Goal: Find specific page/section: Find specific page/section

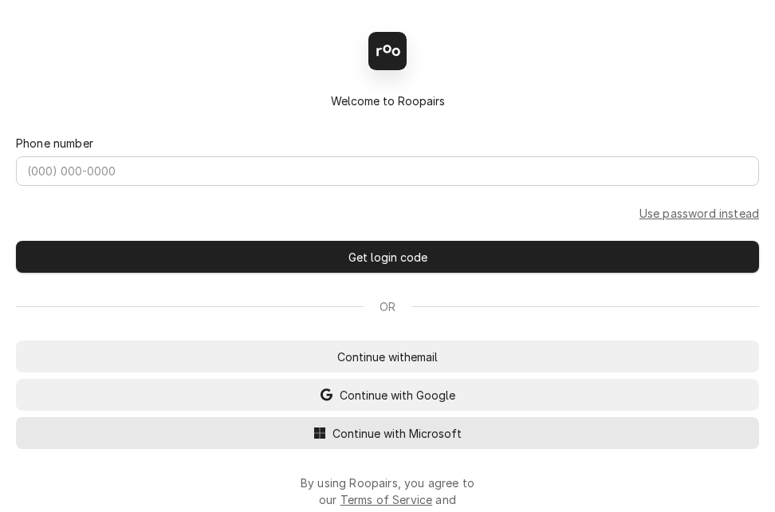
click at [359, 442] on span "Continue with Microsoft" at bounding box center [397, 433] width 136 height 17
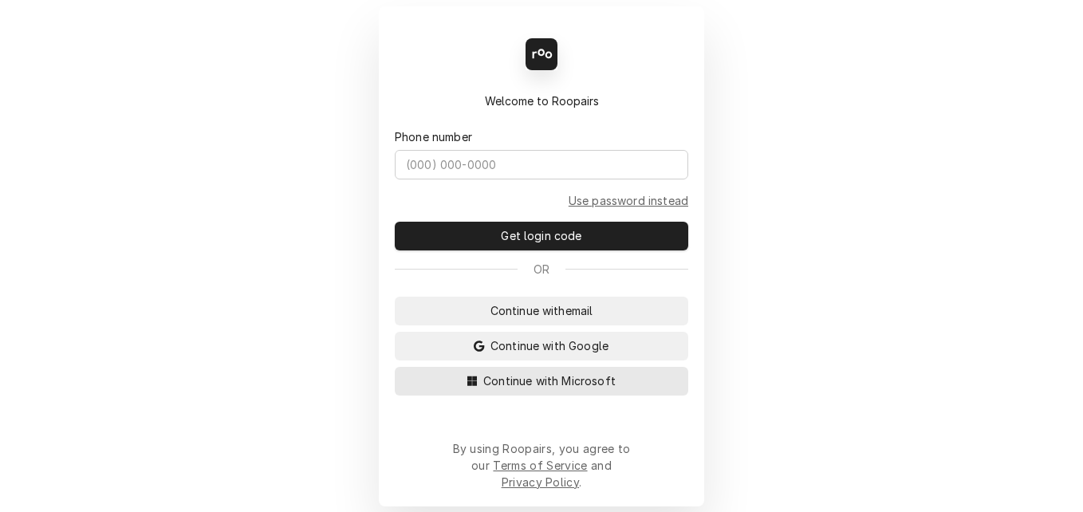
click at [523, 387] on span "Continue with Microsoft" at bounding box center [549, 380] width 139 height 17
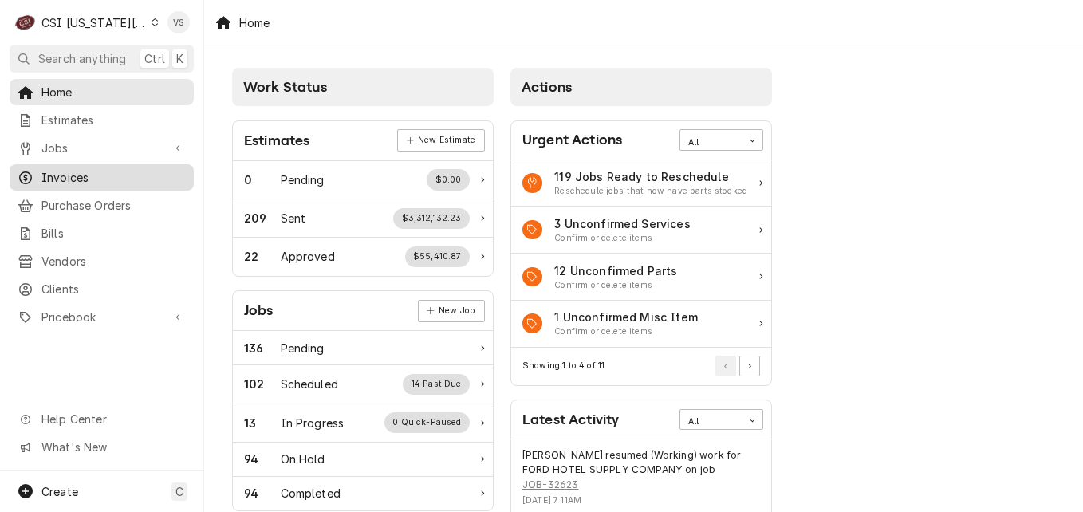
click at [68, 177] on span "Invoices" at bounding box center [113, 177] width 144 height 17
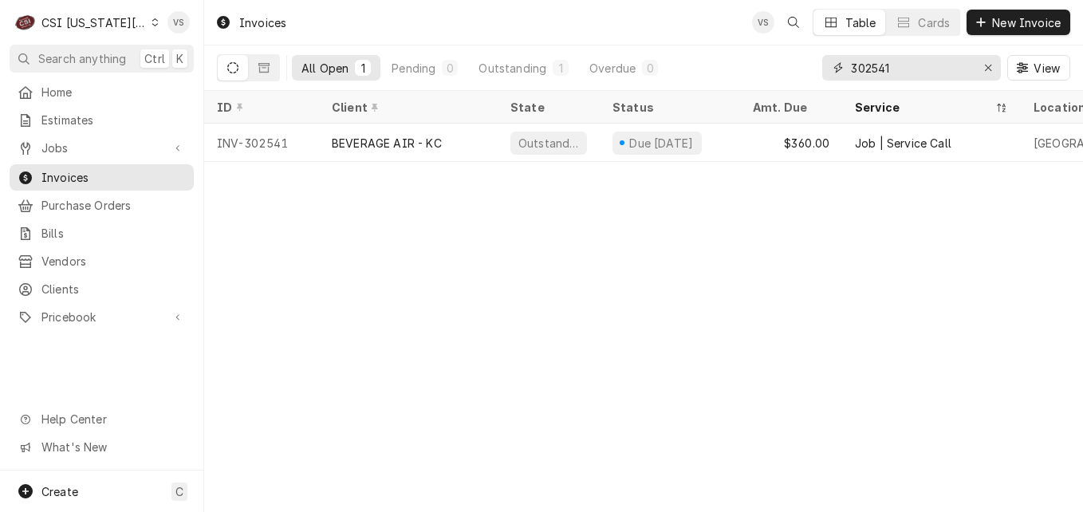
drag, startPoint x: 910, startPoint y: 69, endPoint x: 835, endPoint y: 69, distance: 75.7
click at [835, 69] on div "302541" at bounding box center [911, 68] width 179 height 26
click at [851, 70] on input "01734" at bounding box center [911, 68] width 120 height 26
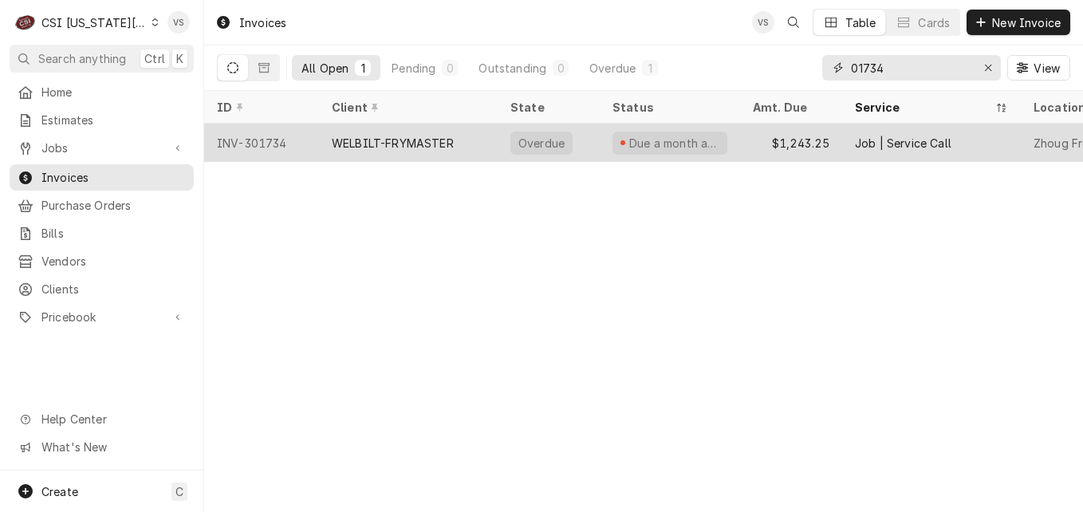
type input "01734"
click at [462, 136] on div "WELBILT-FRYMASTER" at bounding box center [408, 143] width 179 height 38
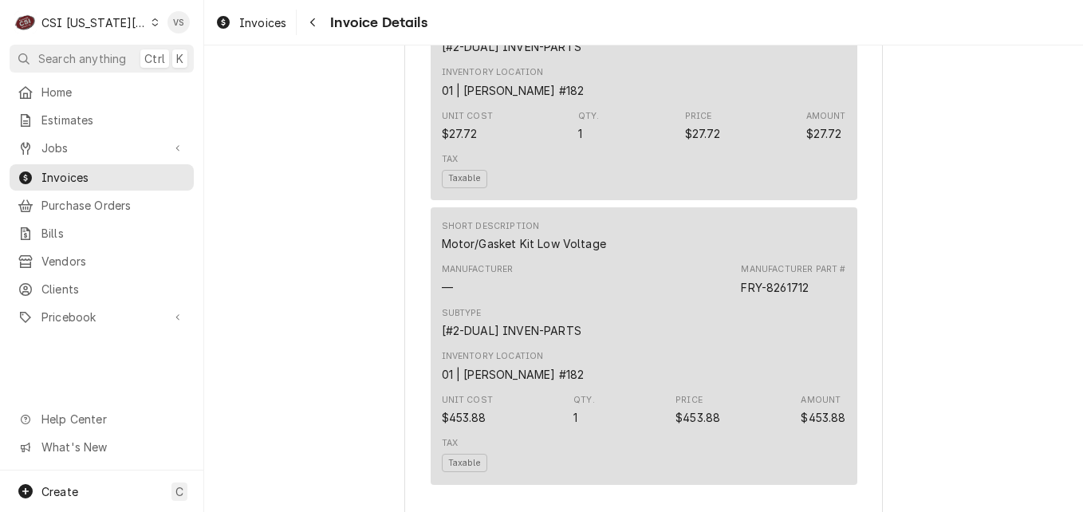
scroll to position [1594, 0]
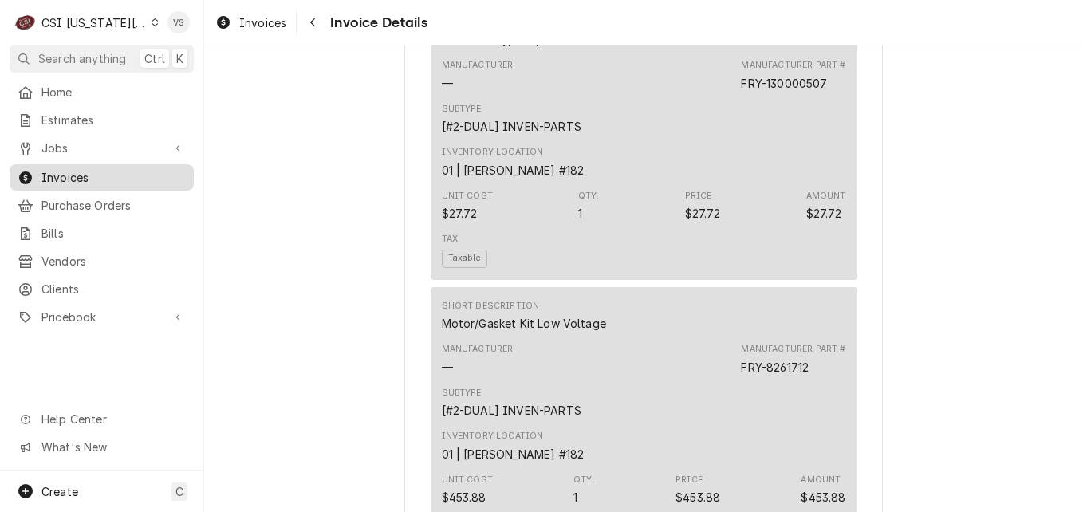
click at [76, 172] on span "Invoices" at bounding box center [113, 177] width 144 height 17
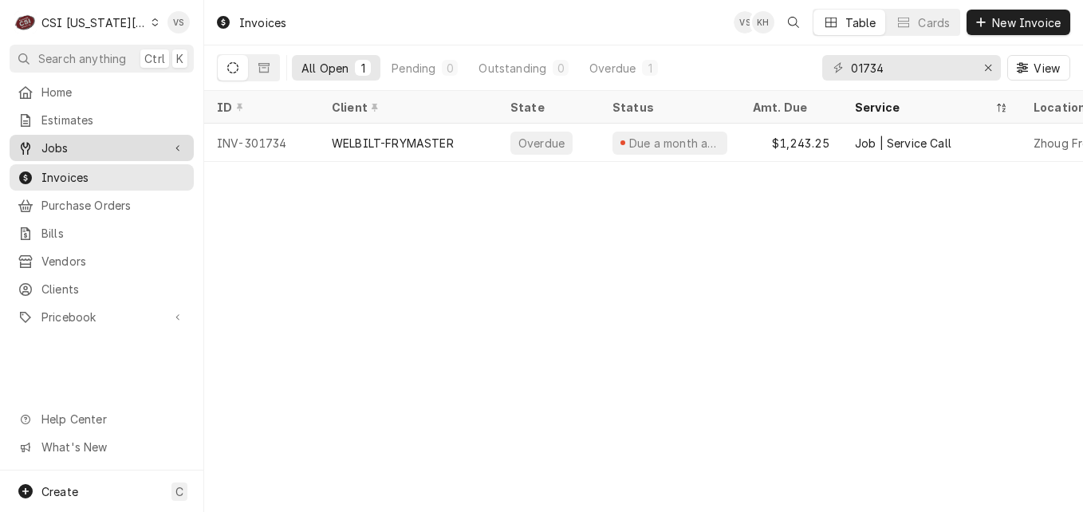
click at [51, 148] on span "Jobs" at bounding box center [101, 148] width 120 height 17
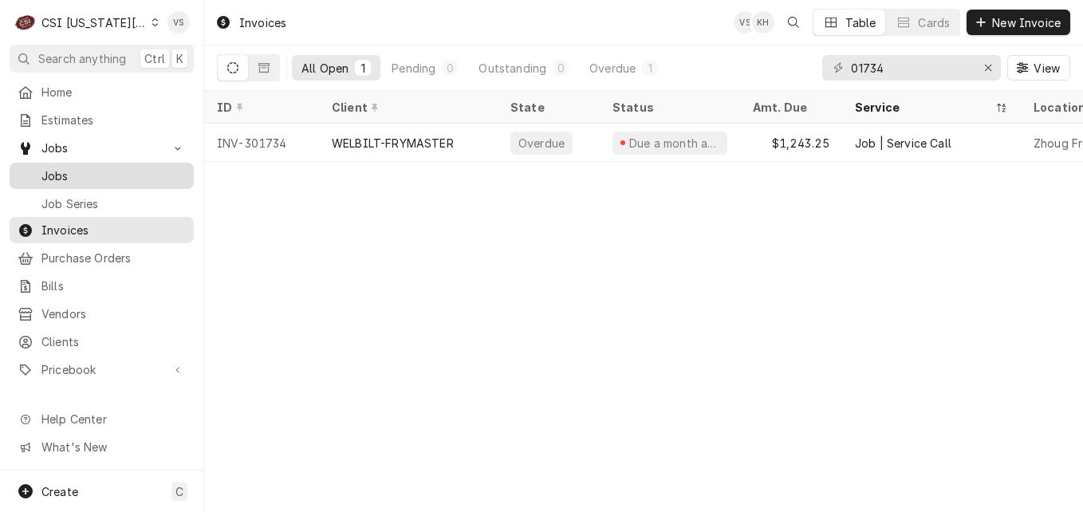
click at [51, 171] on span "Jobs" at bounding box center [113, 175] width 144 height 17
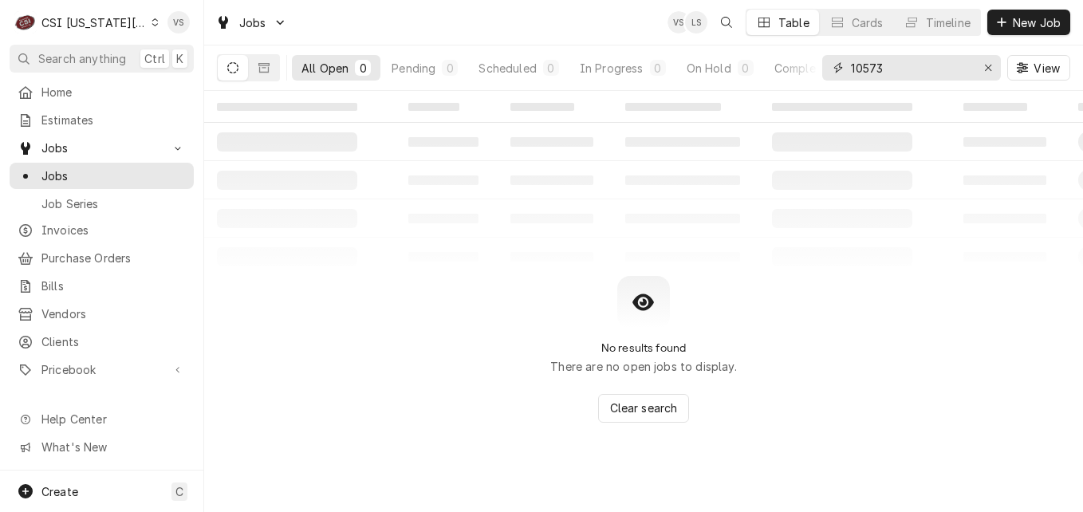
drag, startPoint x: 840, startPoint y: 68, endPoint x: 854, endPoint y: 68, distance: 13.6
click at [840, 68] on div "10573" at bounding box center [911, 68] width 179 height 26
paste input "4955 W 151st St"
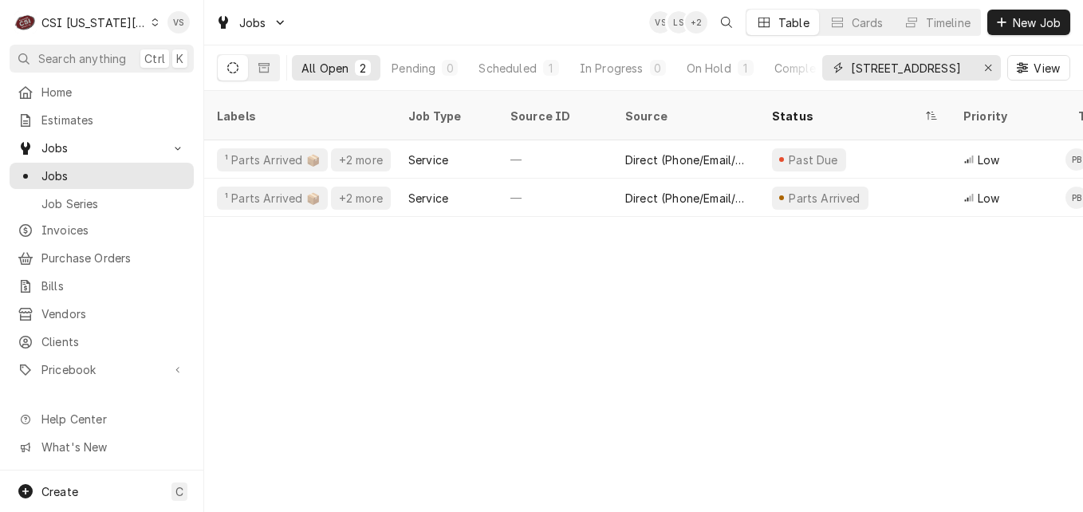
type input "14955 W 151st St"
click at [792, 210] on div "Labels Job Type Source ID Source Status Priority Techs Date Received Client Loc…" at bounding box center [643, 301] width 878 height 421
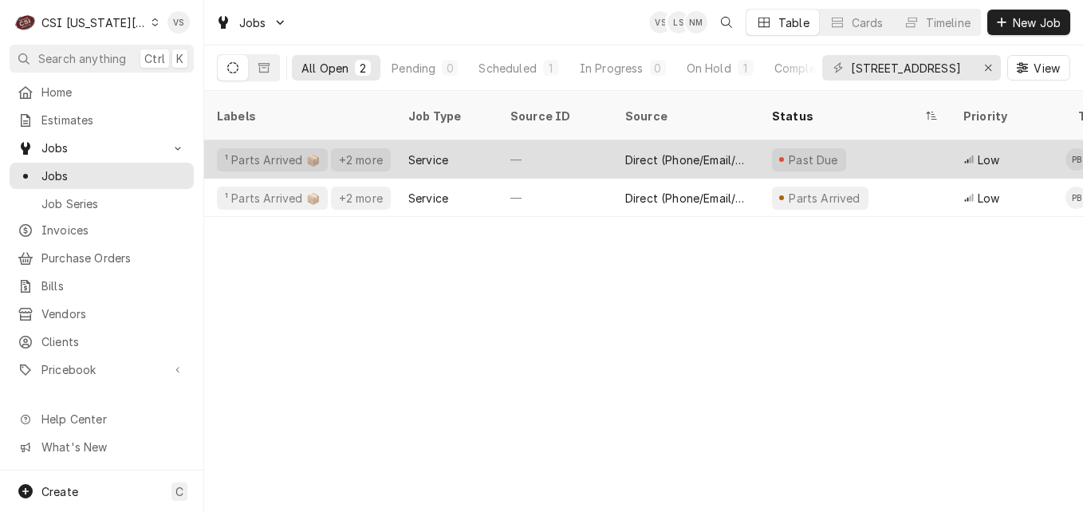
click at [477, 140] on div "Service" at bounding box center [446, 159] width 102 height 38
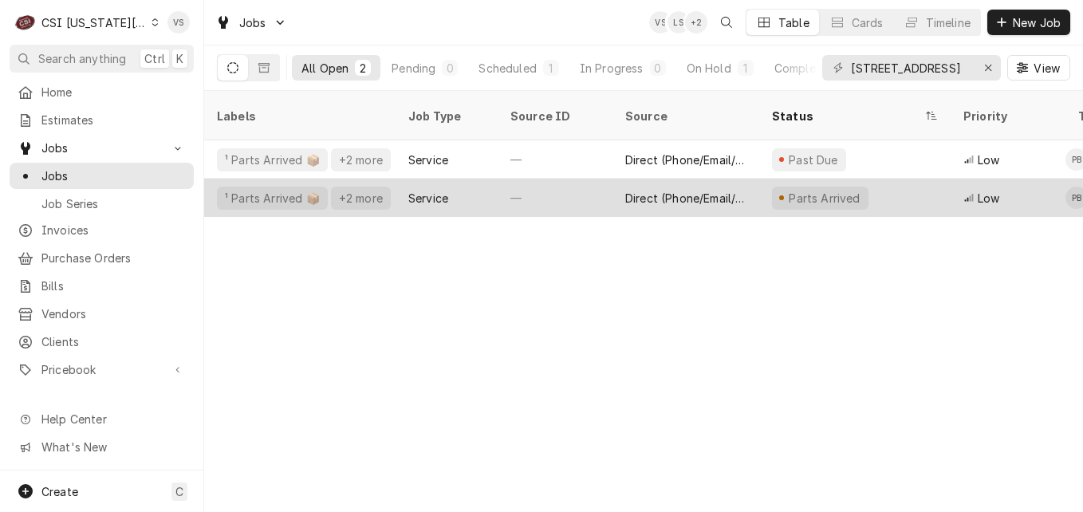
click at [470, 179] on div "Service" at bounding box center [446, 198] width 102 height 38
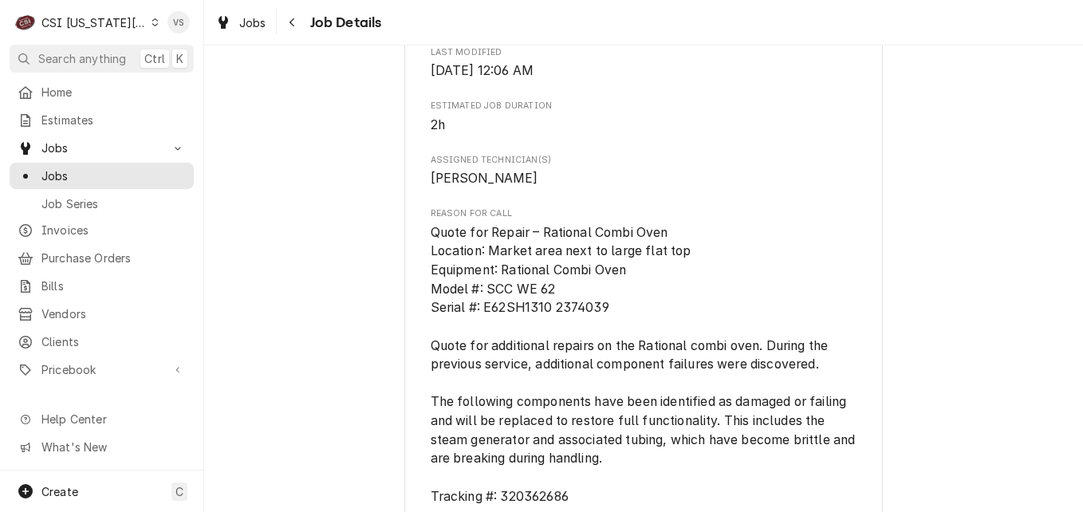
scroll to position [1594, 0]
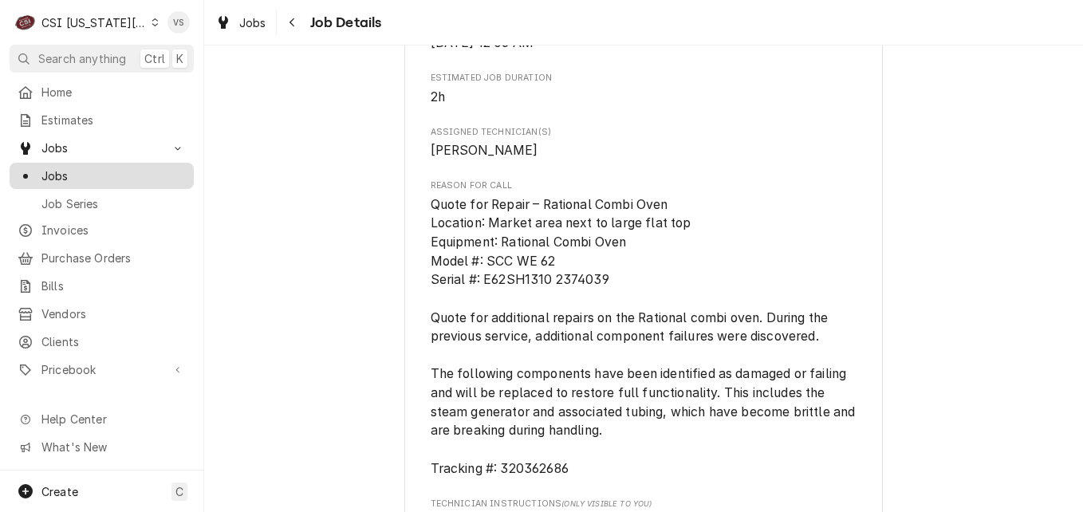
click at [60, 171] on span "Jobs" at bounding box center [113, 175] width 144 height 17
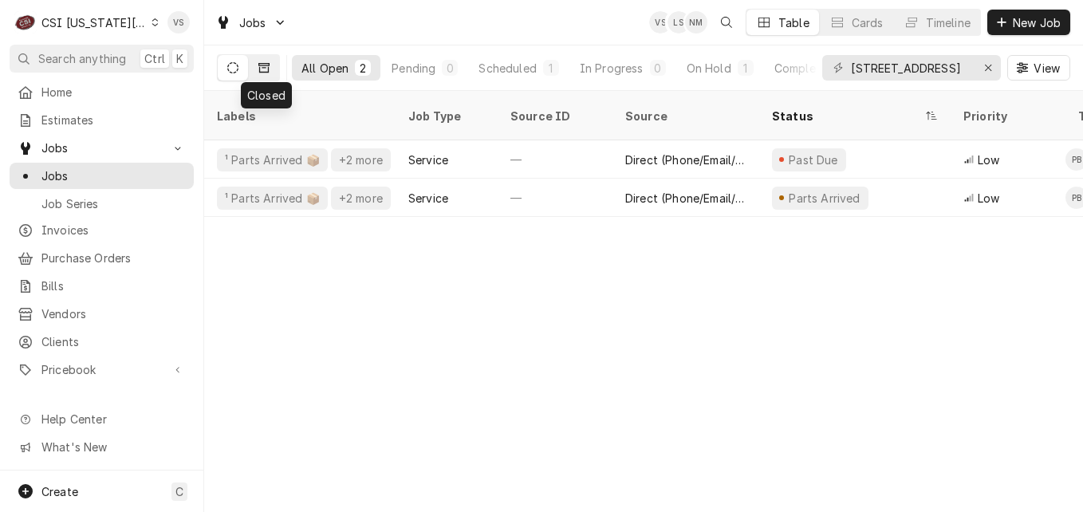
click at [272, 73] on button "Dynamic Content Wrapper" at bounding box center [264, 68] width 30 height 26
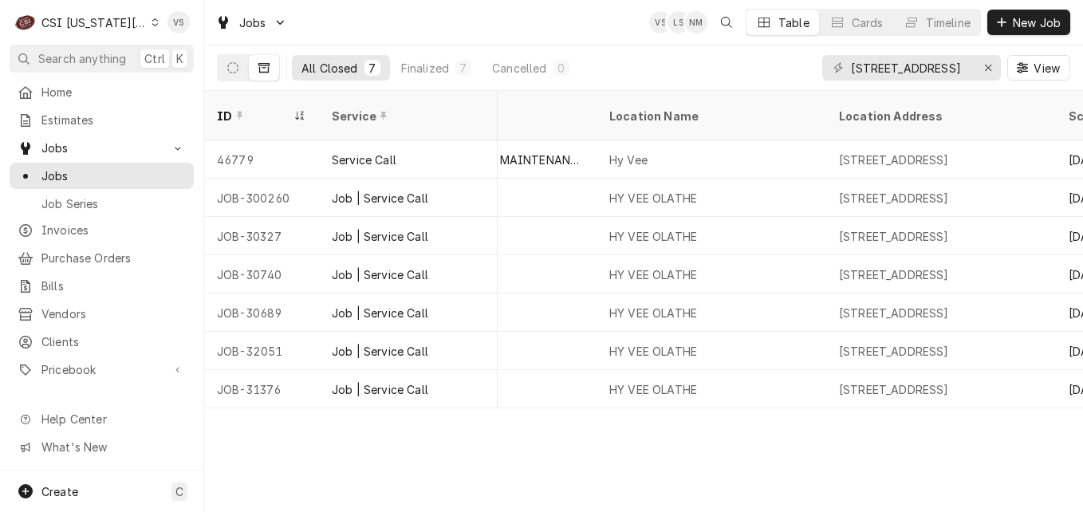
scroll to position [0, 1513]
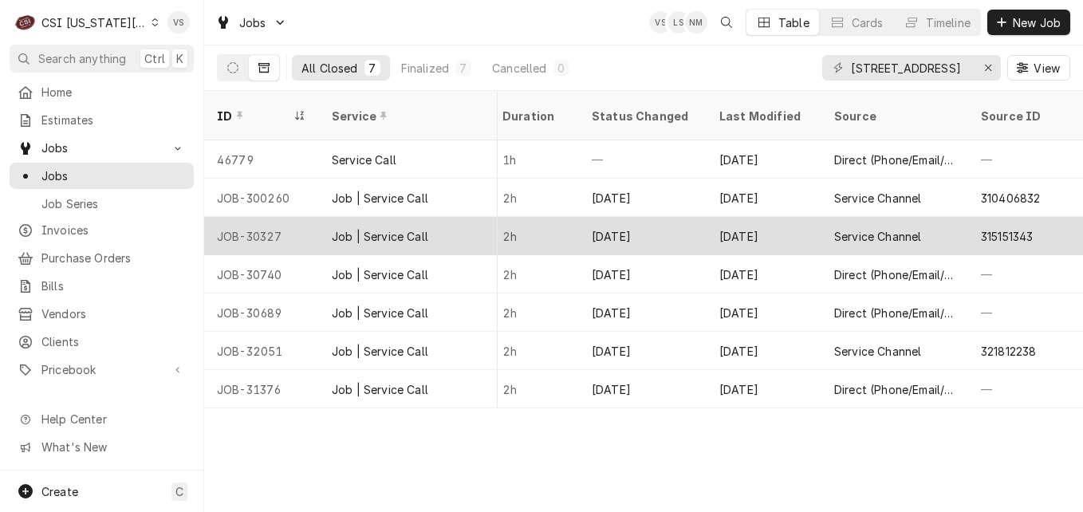
click at [312, 217] on div "JOB-30327" at bounding box center [261, 236] width 115 height 38
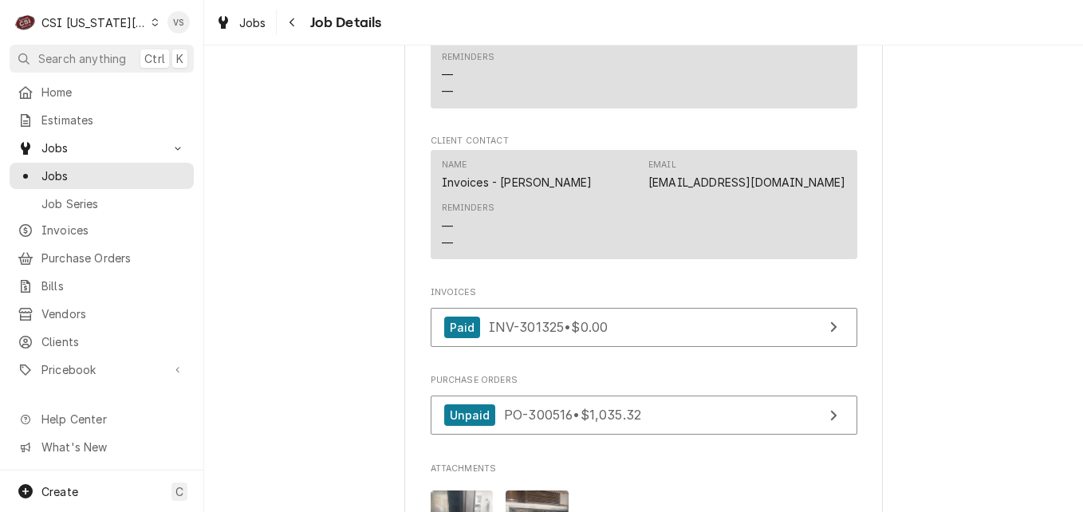
scroll to position [1674, 0]
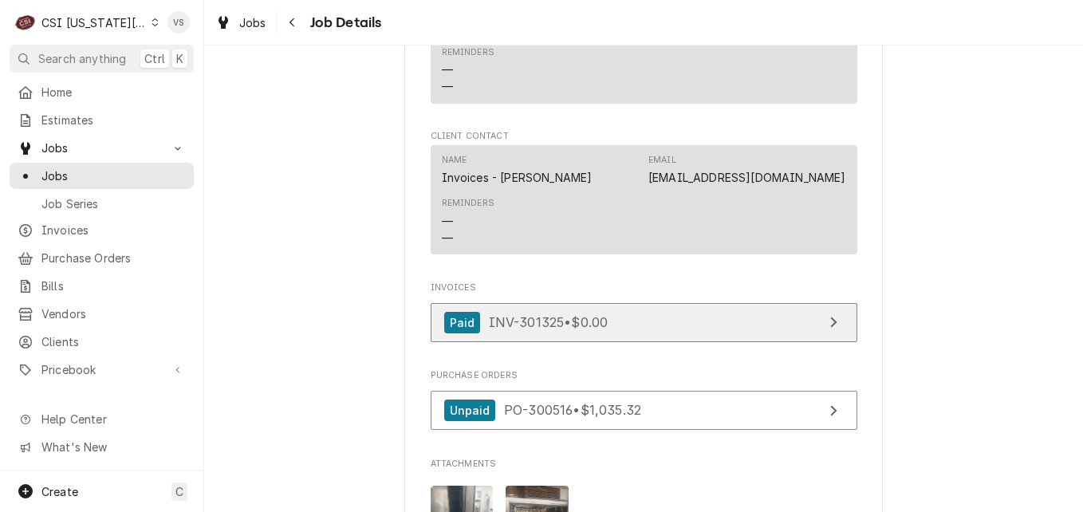
click at [639, 303] on link "Paid INV-301325 • $0.00" at bounding box center [643, 322] width 426 height 39
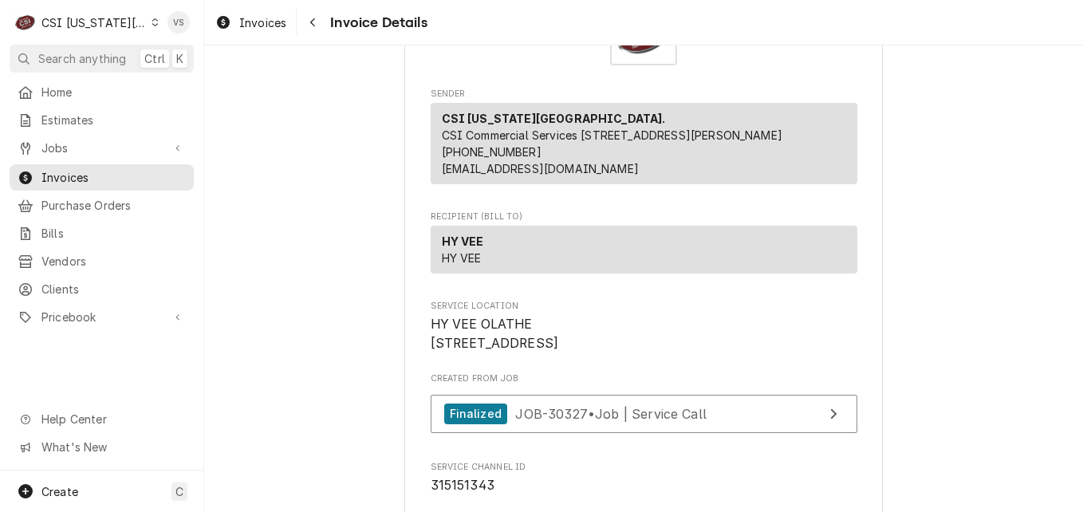
scroll to position [80, 0]
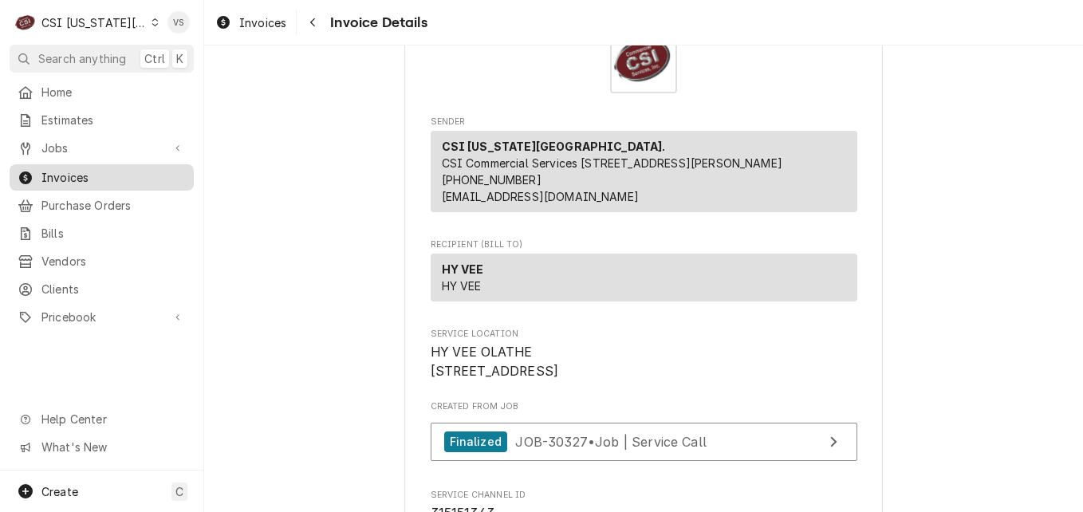
click at [91, 176] on span "Invoices" at bounding box center [113, 177] width 144 height 17
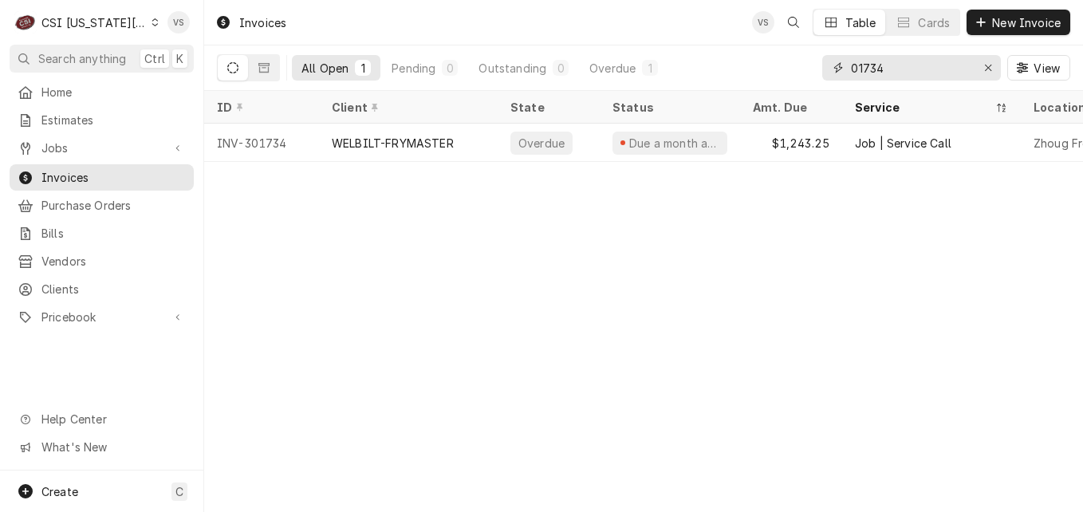
click at [843, 69] on div "01734" at bounding box center [911, 68] width 179 height 26
click at [847, 67] on div "2605" at bounding box center [911, 68] width 179 height 26
click at [851, 61] on input "2605" at bounding box center [911, 68] width 120 height 26
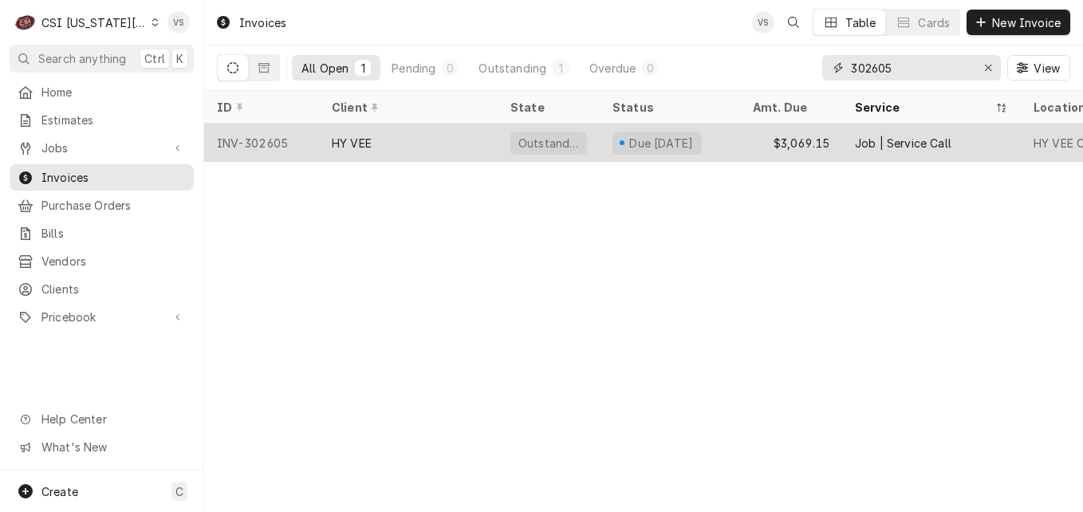
type input "302605"
click at [391, 143] on div "HY VEE" at bounding box center [408, 143] width 179 height 38
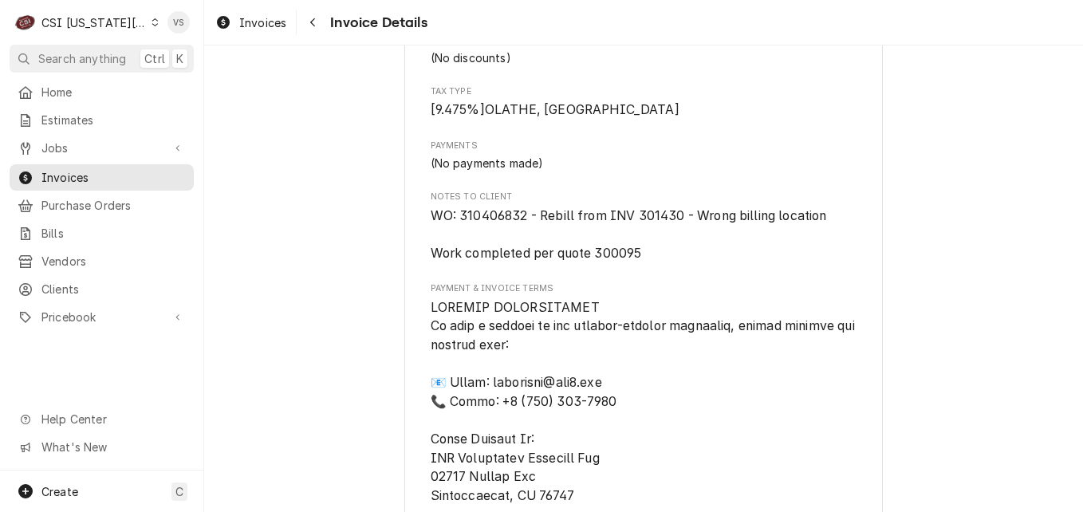
scroll to position [3029, 0]
click at [521, 253] on span "WO: 310406832 - Rebill from INV 301430 - Wrong billing location Work completed …" at bounding box center [628, 235] width 396 height 53
click at [515, 251] on span "WO: 310406832 - Rebill from INV 301430 - Wrong billing location Work completed …" at bounding box center [628, 235] width 396 height 53
drag, startPoint x: 456, startPoint y: 254, endPoint x: 523, endPoint y: 251, distance: 67.0
click at [523, 251] on span "WO: 310406832 - Rebill from INV 301430 - Wrong billing location Work completed …" at bounding box center [628, 235] width 396 height 53
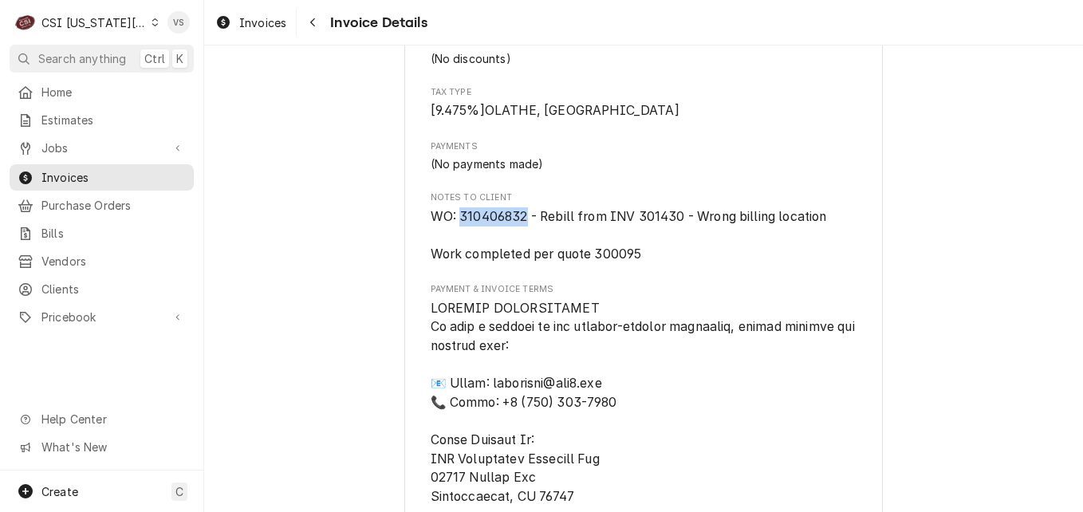
drag, startPoint x: 523, startPoint y: 251, endPoint x: 502, endPoint y: 254, distance: 20.9
copy span "310406832"
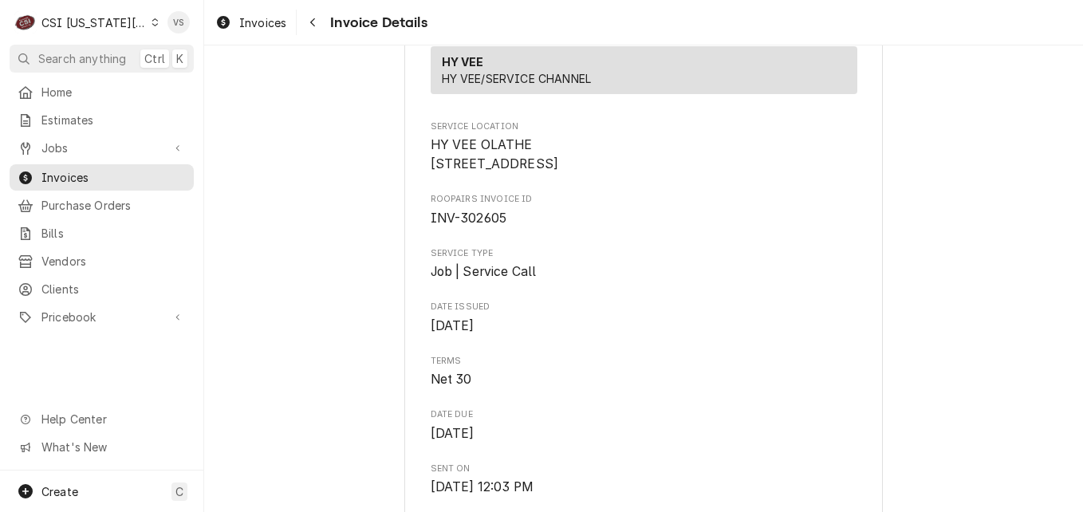
scroll to position [159, 0]
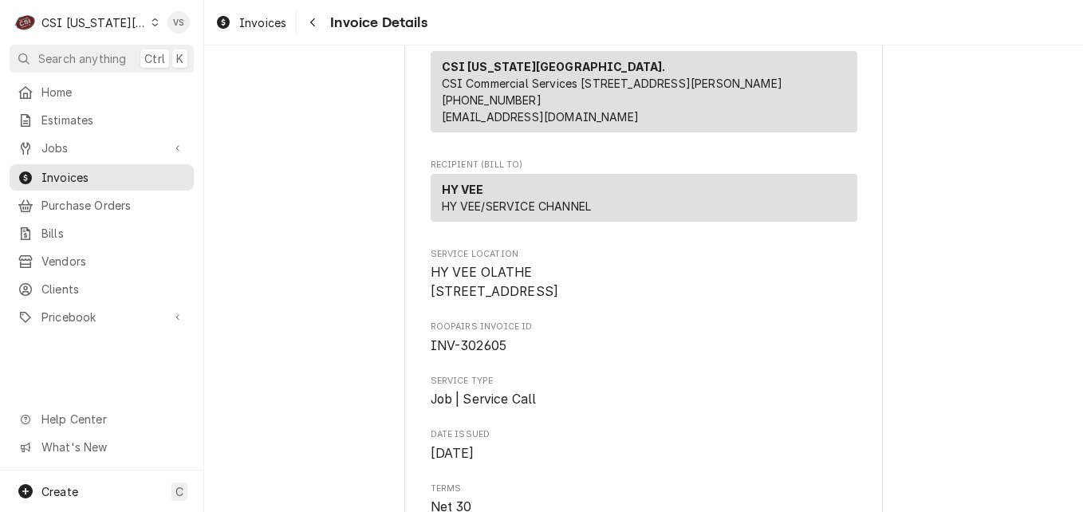
click at [151, 27] on div "Dynamic Content Wrapper" at bounding box center [154, 22] width 7 height 11
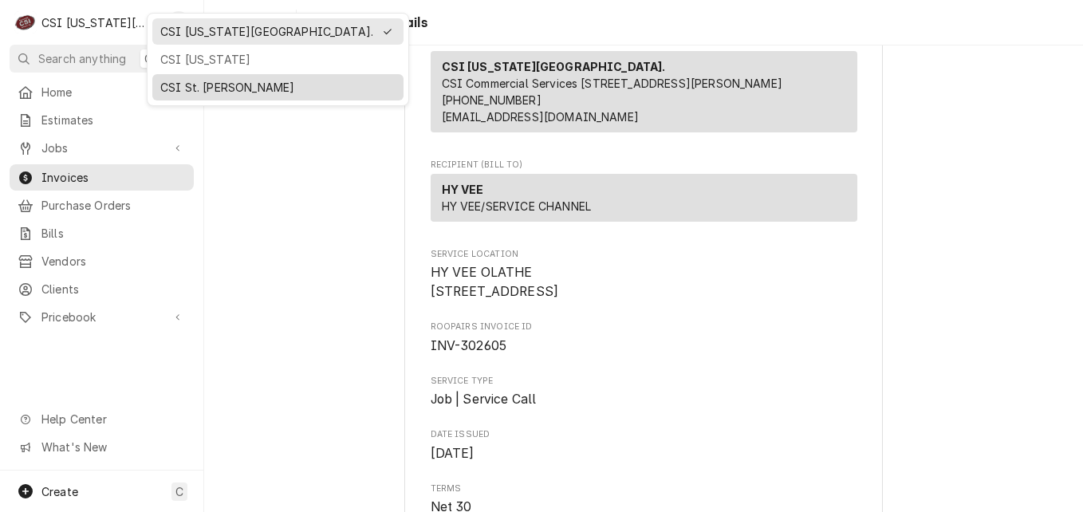
click at [187, 82] on div "CSI St. [PERSON_NAME]" at bounding box center [277, 87] width 235 height 17
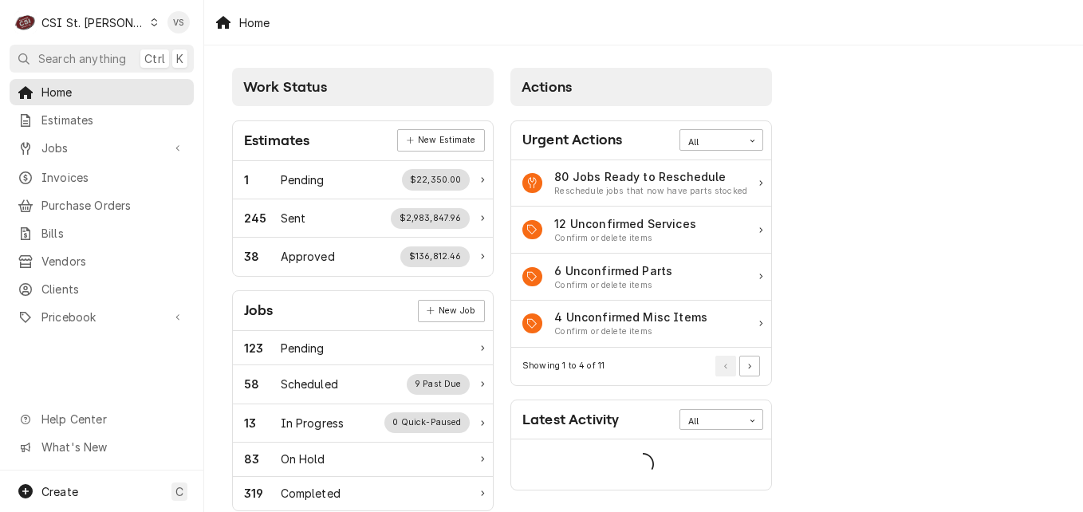
click at [79, 171] on span "Invoices" at bounding box center [113, 177] width 144 height 17
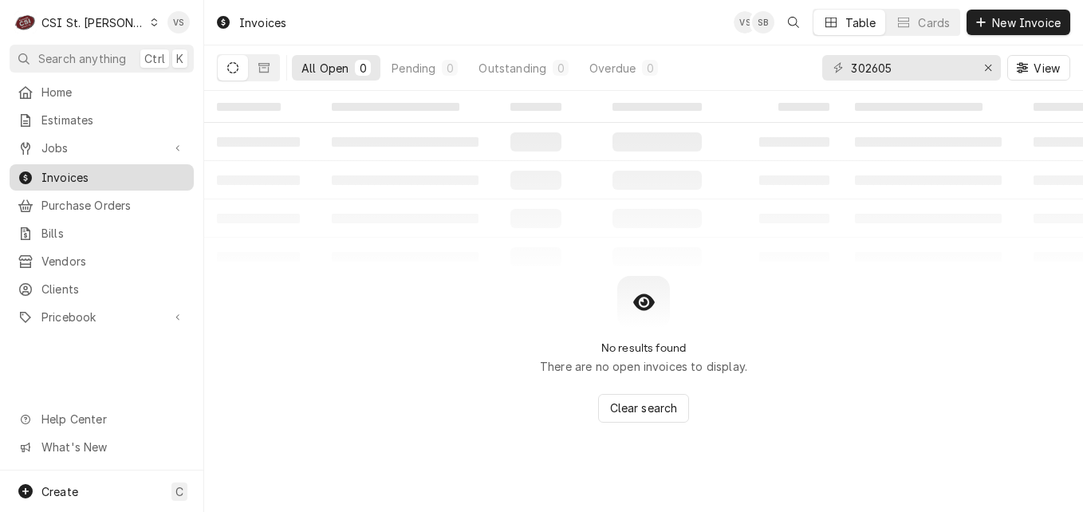
click at [72, 172] on span "Invoices" at bounding box center [113, 177] width 144 height 17
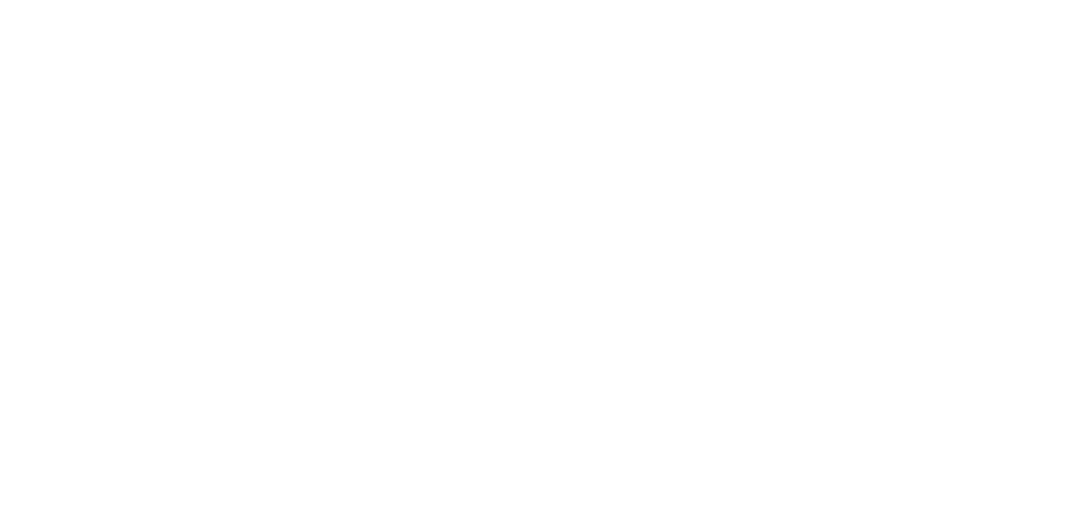
click at [890, 70] on div "Dynamic Content Wrapper" at bounding box center [541, 256] width 1083 height 512
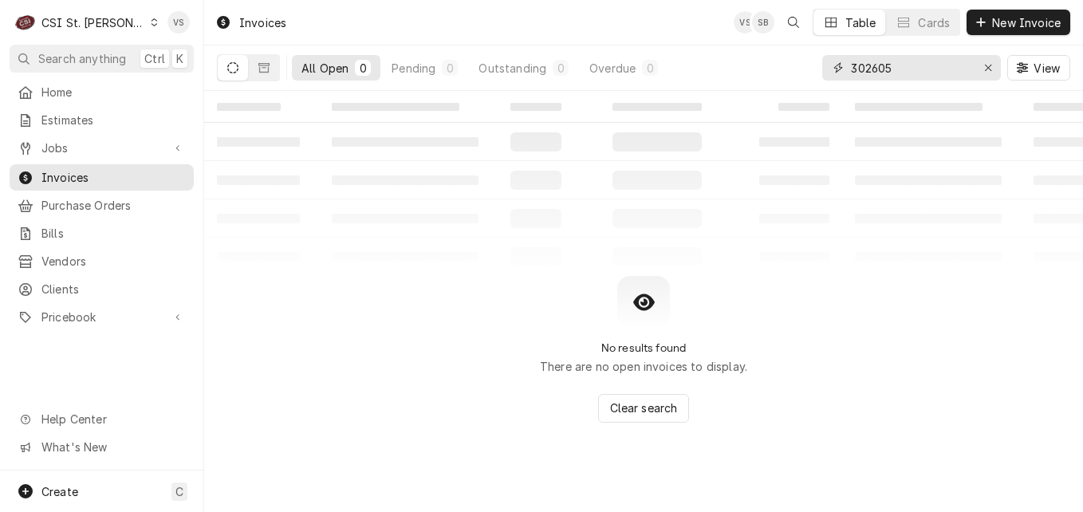
click at [896, 67] on input "302605" at bounding box center [911, 68] width 120 height 26
click at [827, 74] on div "302605" at bounding box center [911, 68] width 179 height 26
click at [890, 73] on input "302605" at bounding box center [911, 68] width 120 height 26
click at [838, 69] on div "302605" at bounding box center [911, 68] width 179 height 26
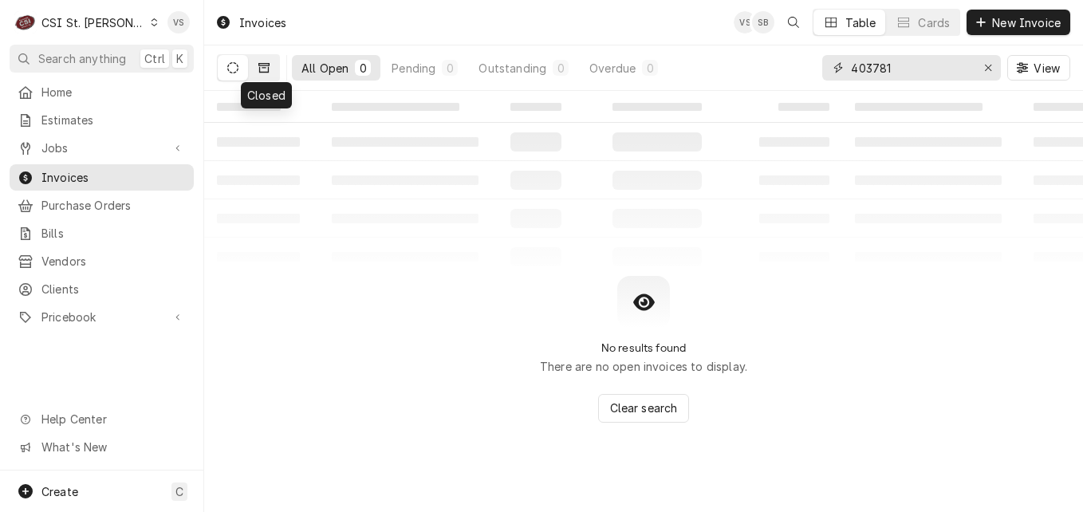
type input "403781"
click at [261, 70] on icon "Dynamic Content Wrapper" at bounding box center [263, 67] width 11 height 11
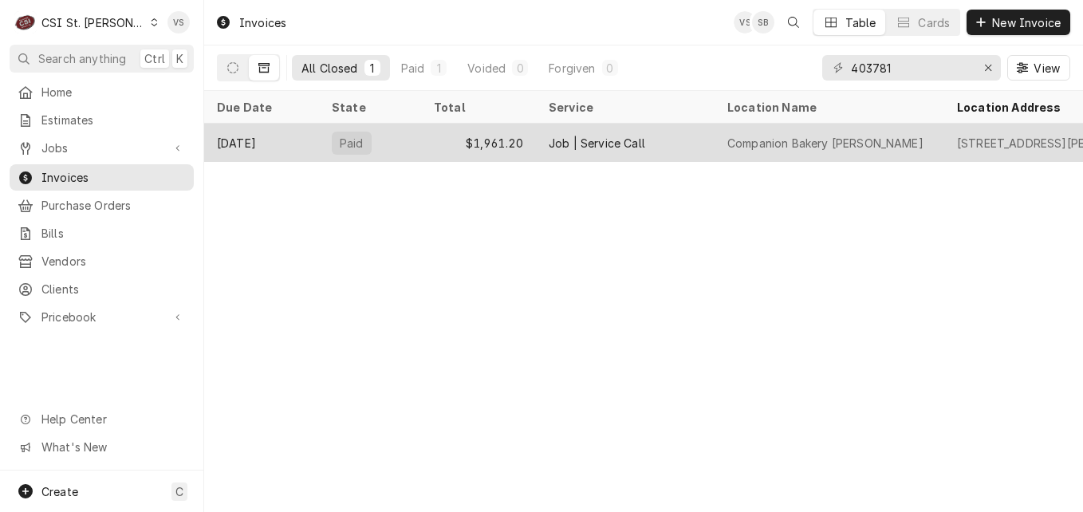
click at [297, 140] on div "Sep 8" at bounding box center [261, 143] width 115 height 38
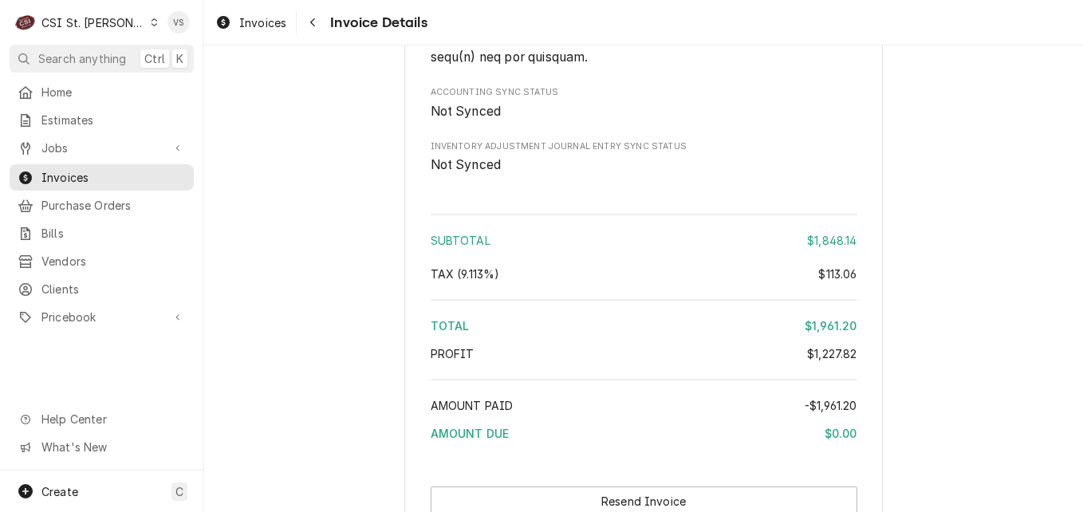
scroll to position [2950, 0]
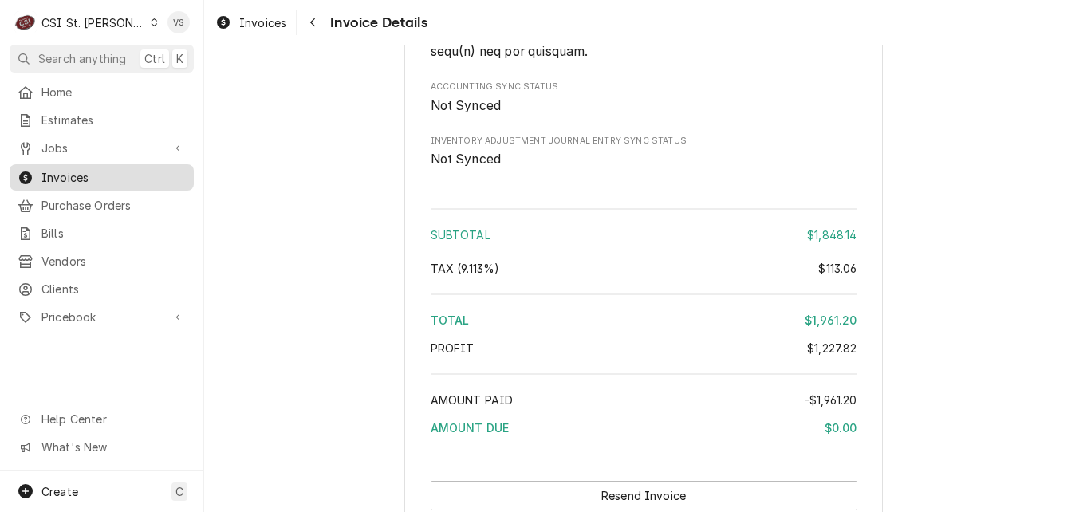
click at [49, 169] on span "Invoices" at bounding box center [113, 177] width 144 height 17
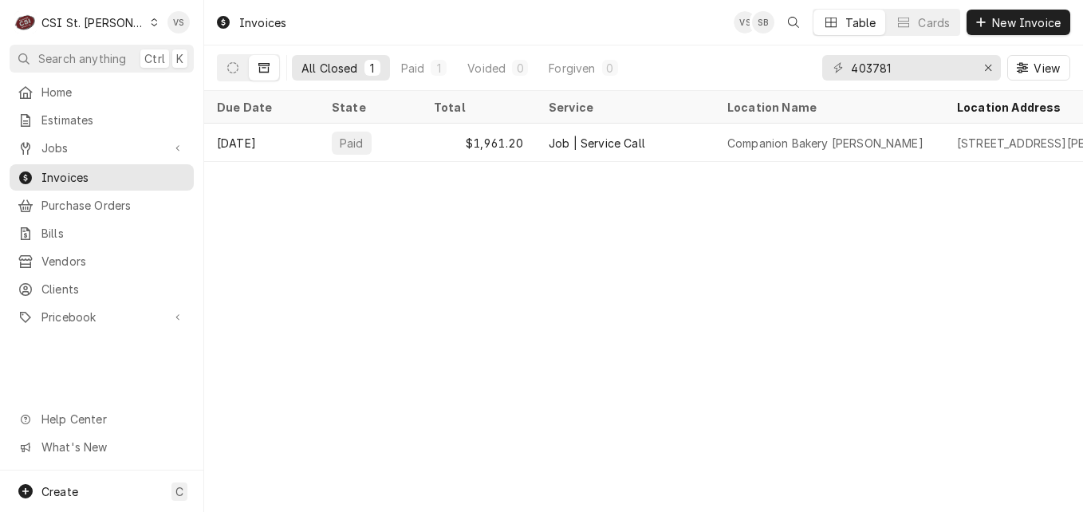
click at [151, 24] on icon "Dynamic Content Wrapper" at bounding box center [154, 22] width 7 height 8
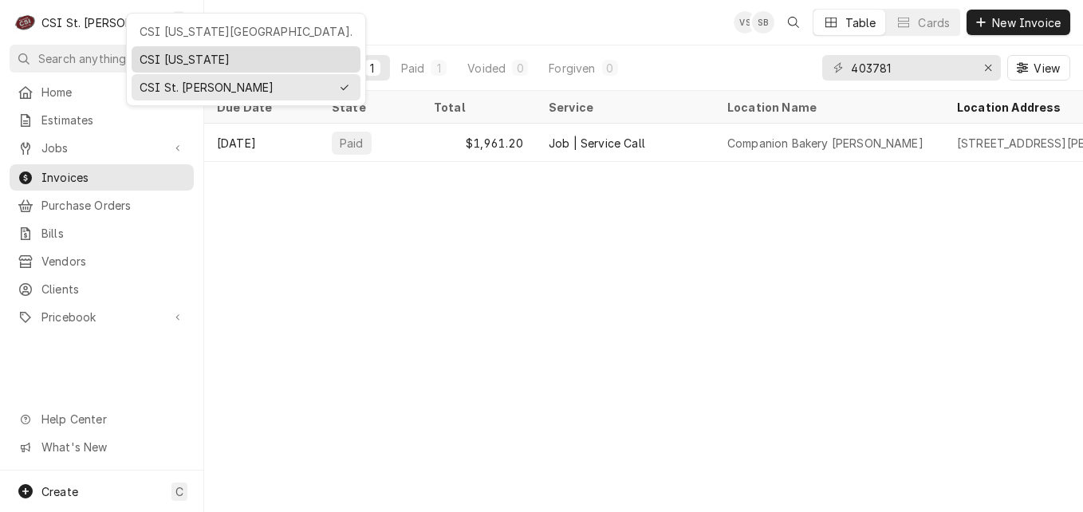
click at [172, 59] on div "CSI [US_STATE]" at bounding box center [246, 59] width 213 height 17
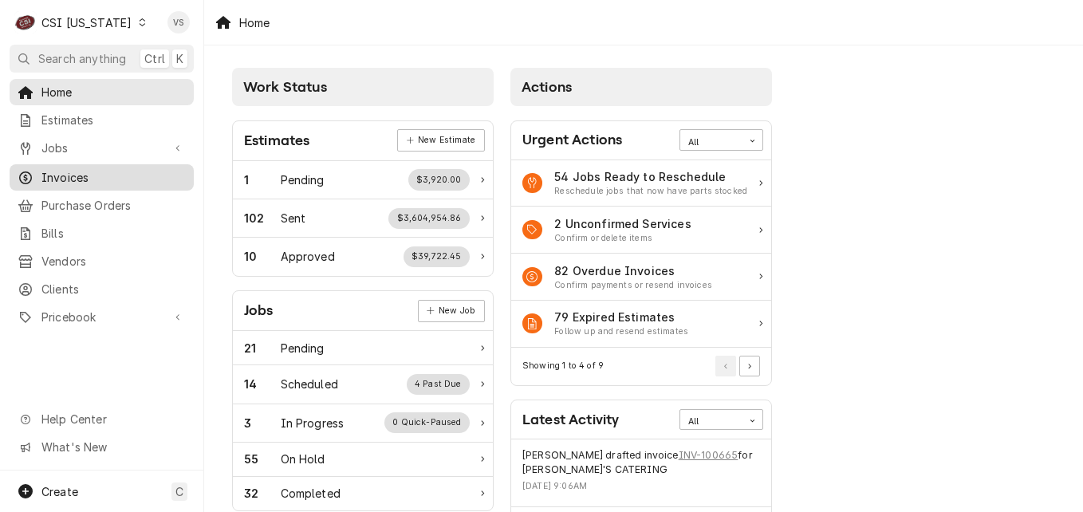
click at [74, 170] on span "Invoices" at bounding box center [113, 177] width 144 height 17
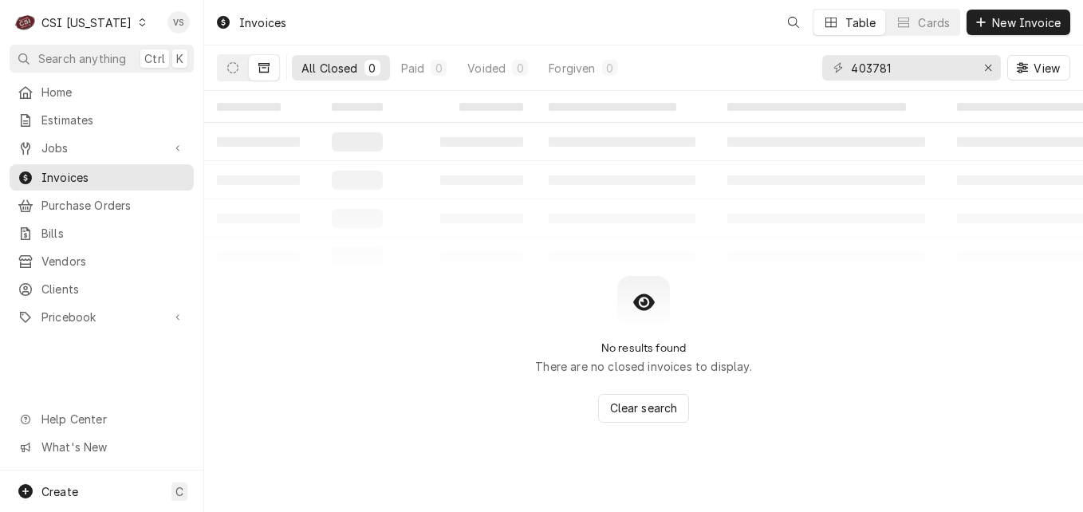
click at [59, 172] on span "Invoices" at bounding box center [113, 177] width 144 height 17
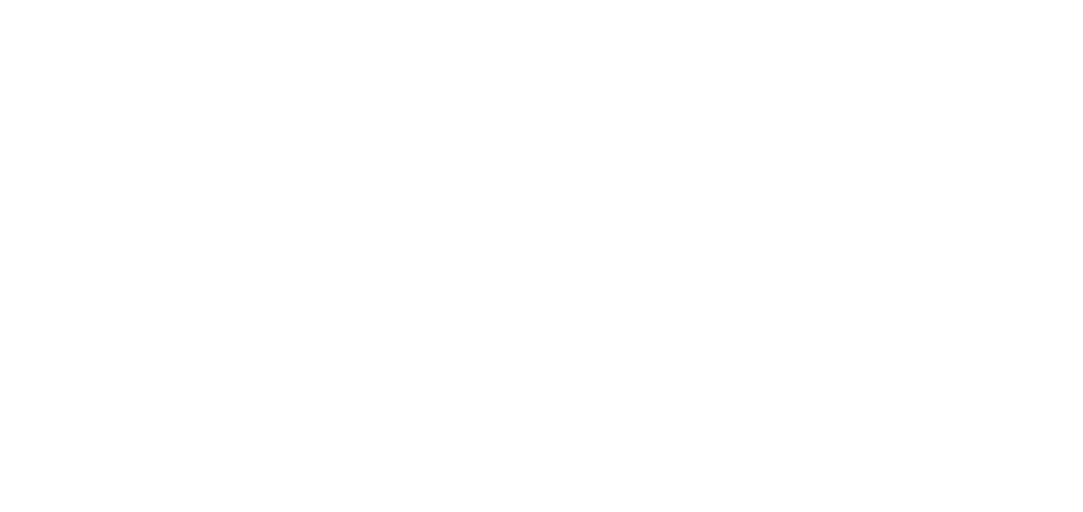
click at [786, 69] on div "Dynamic Content Wrapper" at bounding box center [541, 256] width 1083 height 512
click at [795, 72] on div "Dynamic Content Wrapper" at bounding box center [541, 256] width 1083 height 512
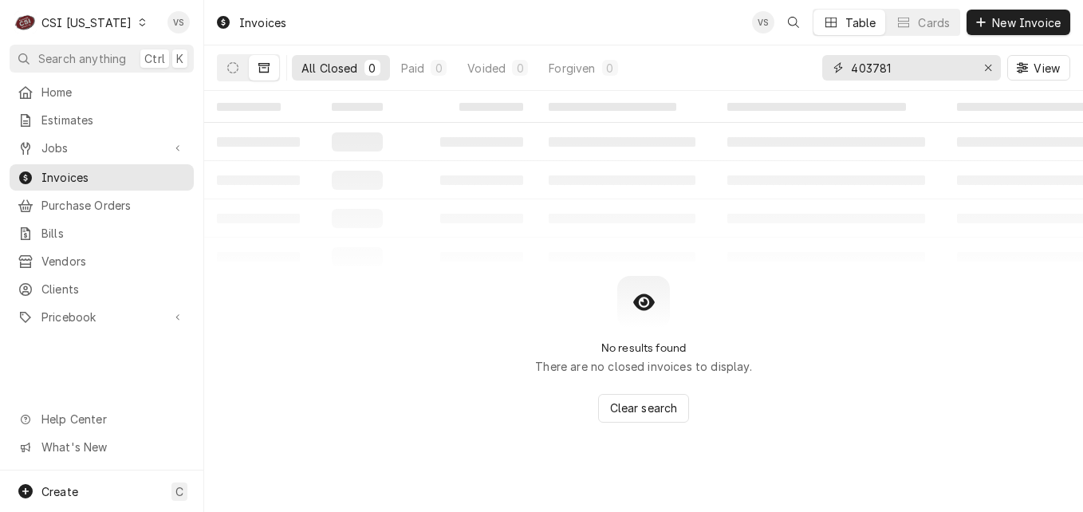
drag, startPoint x: 809, startPoint y: 71, endPoint x: 872, endPoint y: 69, distance: 63.0
click at [808, 71] on div "All Closed 0 Paid 0 Voided 0 Forgiven 0 403781 View" at bounding box center [643, 67] width 853 height 45
type input "1"
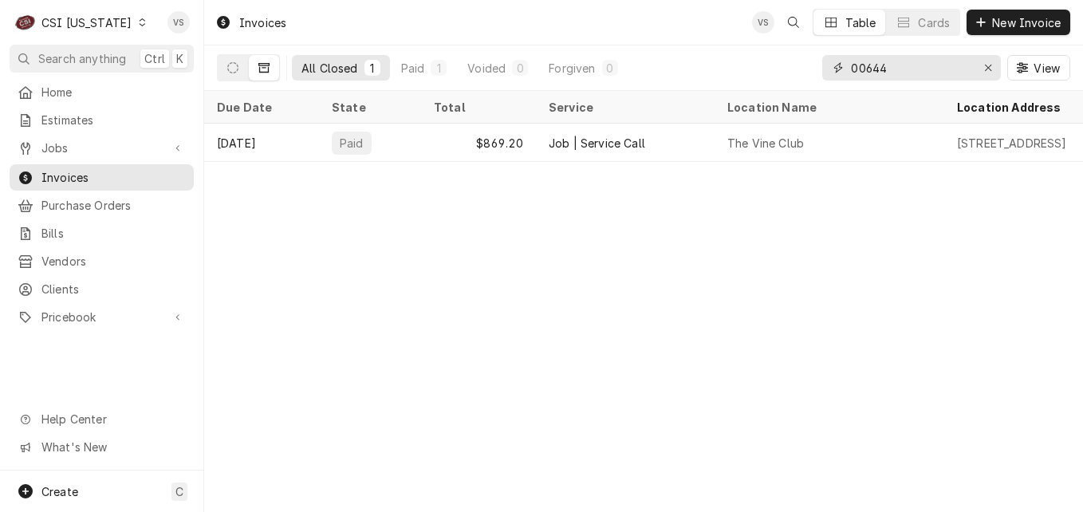
type input "00644"
click at [139, 23] on icon "Dynamic Content Wrapper" at bounding box center [142, 22] width 7 height 8
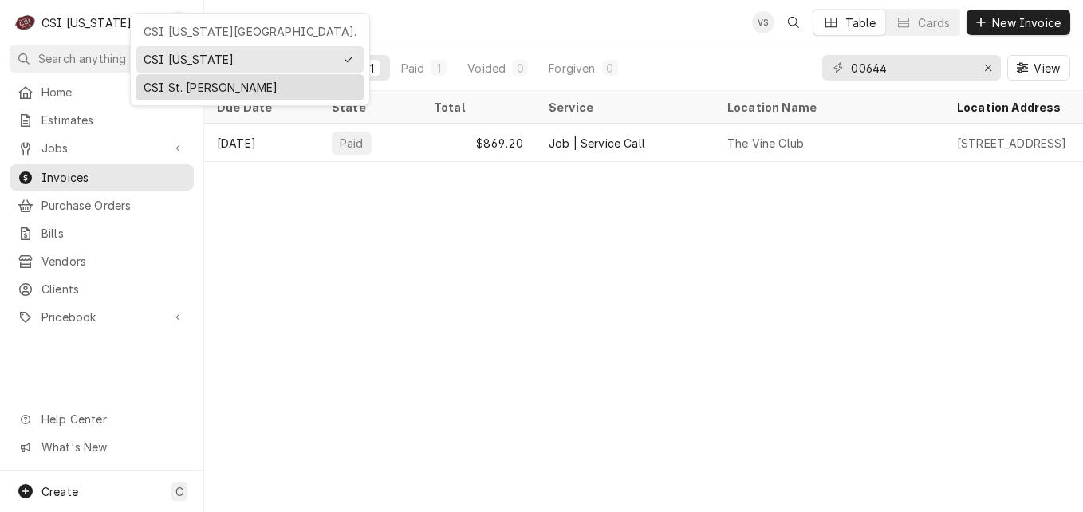
click at [160, 80] on div "CSI St. [PERSON_NAME]" at bounding box center [249, 87] width 213 height 17
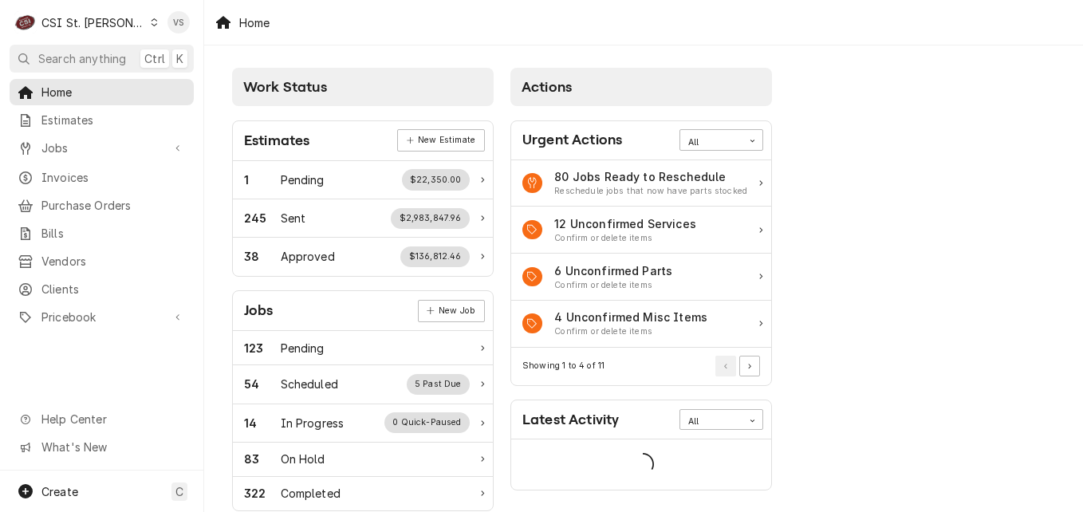
click at [68, 177] on div "C CSI St. [PERSON_NAME] VS Search anything Ctrl K Home Estimates Jobs Jobs Job …" at bounding box center [541, 256] width 1083 height 512
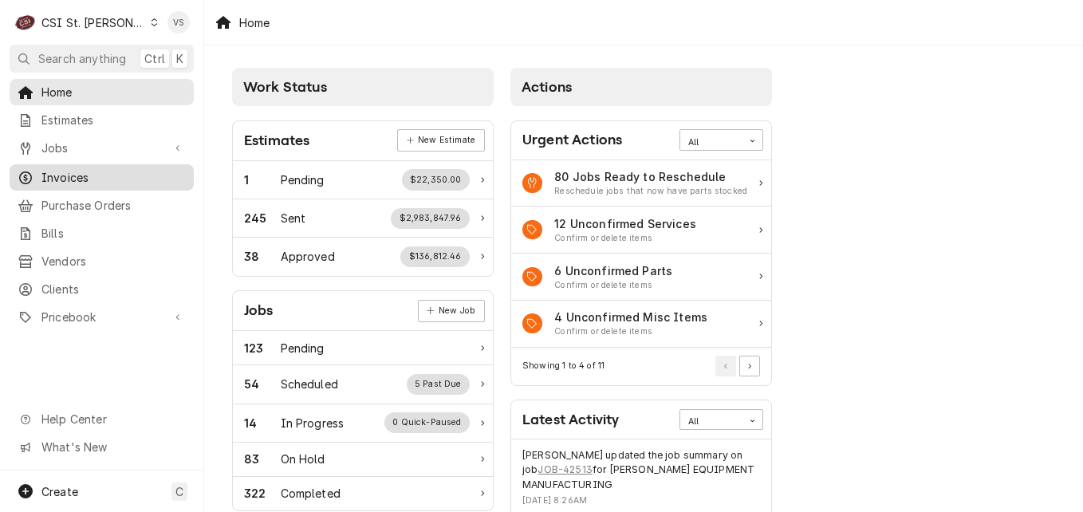
click at [89, 175] on span "Invoices" at bounding box center [113, 177] width 144 height 17
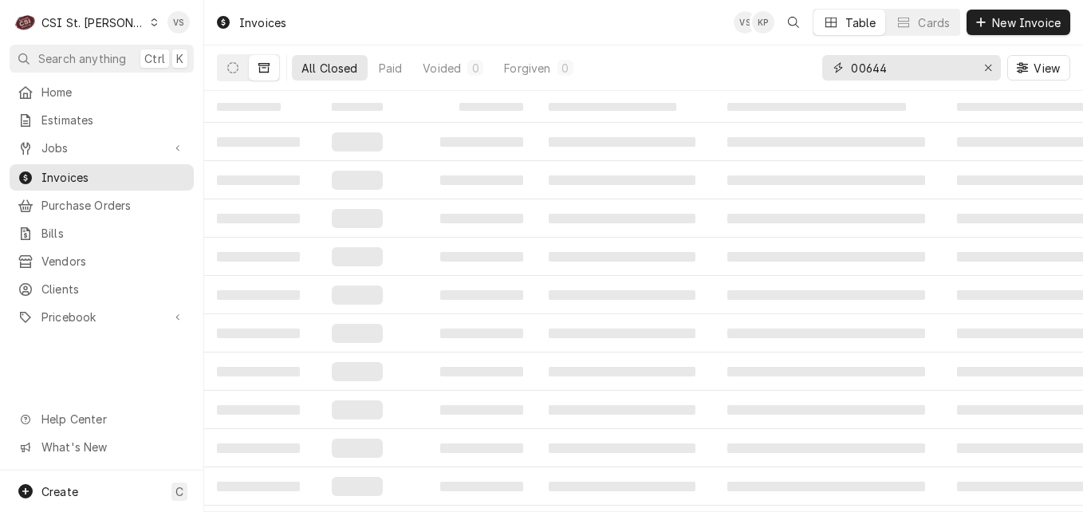
click at [889, 69] on input "00644" at bounding box center [911, 68] width 120 height 26
drag, startPoint x: 891, startPoint y: 65, endPoint x: 786, endPoint y: 69, distance: 105.3
click at [829, 67] on div "00644" at bounding box center [911, 68] width 179 height 26
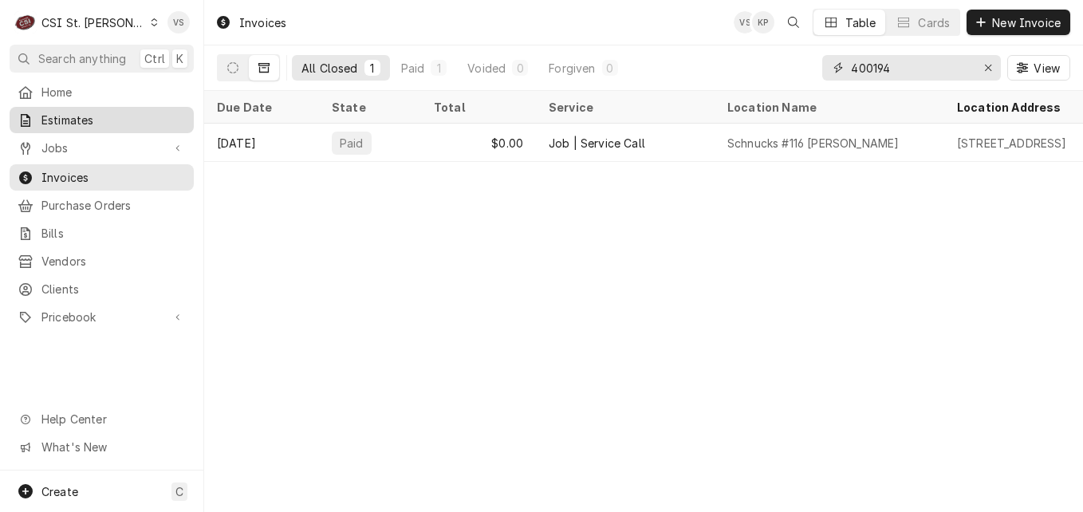
type input "400194"
click at [69, 117] on span "Estimates" at bounding box center [113, 120] width 144 height 17
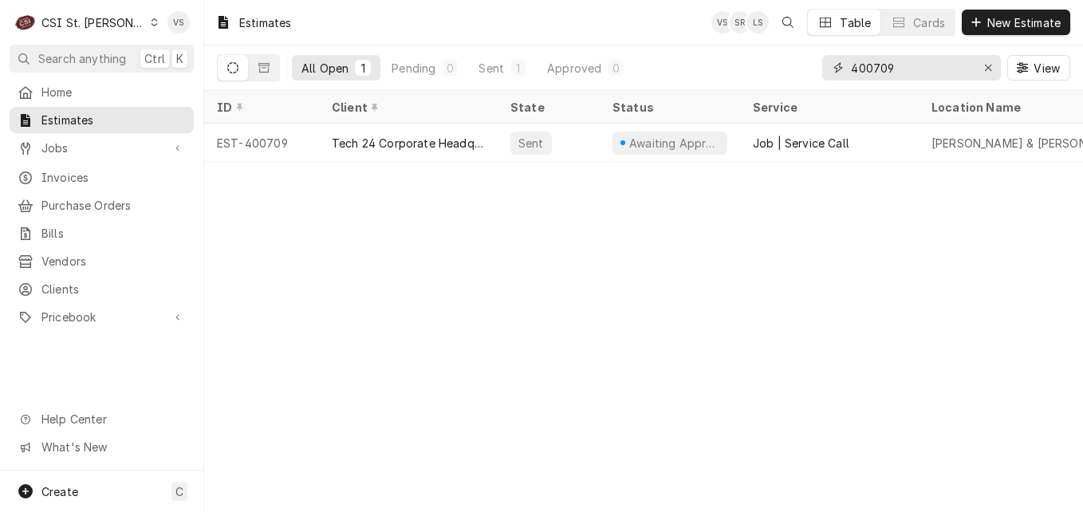
drag, startPoint x: 893, startPoint y: 69, endPoint x: 818, endPoint y: 66, distance: 75.0
click at [818, 66] on div "All Open 1 Pending 0 Sent 1 Approved 0 400709 View" at bounding box center [643, 67] width 853 height 45
type input "0"
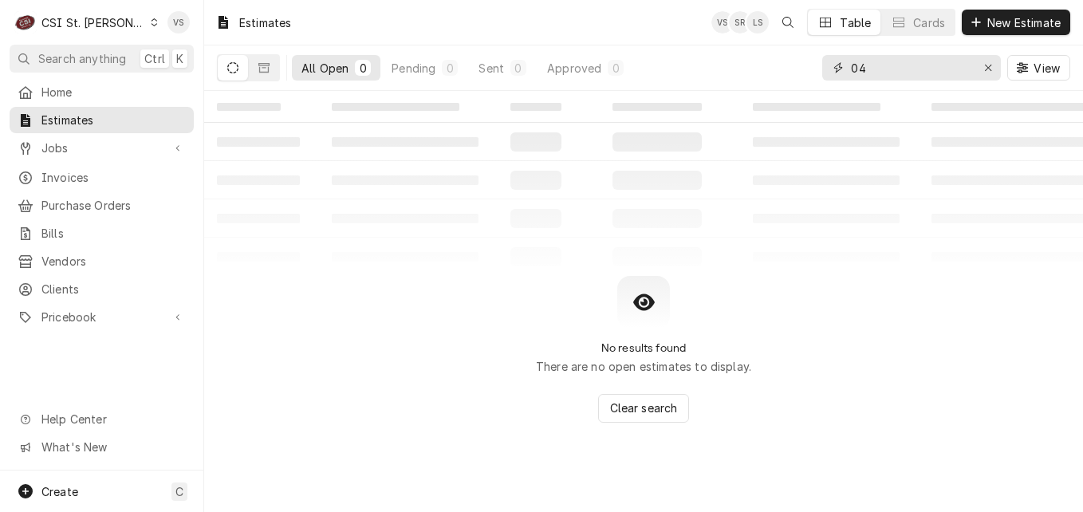
type input "0"
type input "400194"
click at [257, 65] on button "Dynamic Content Wrapper" at bounding box center [264, 68] width 30 height 26
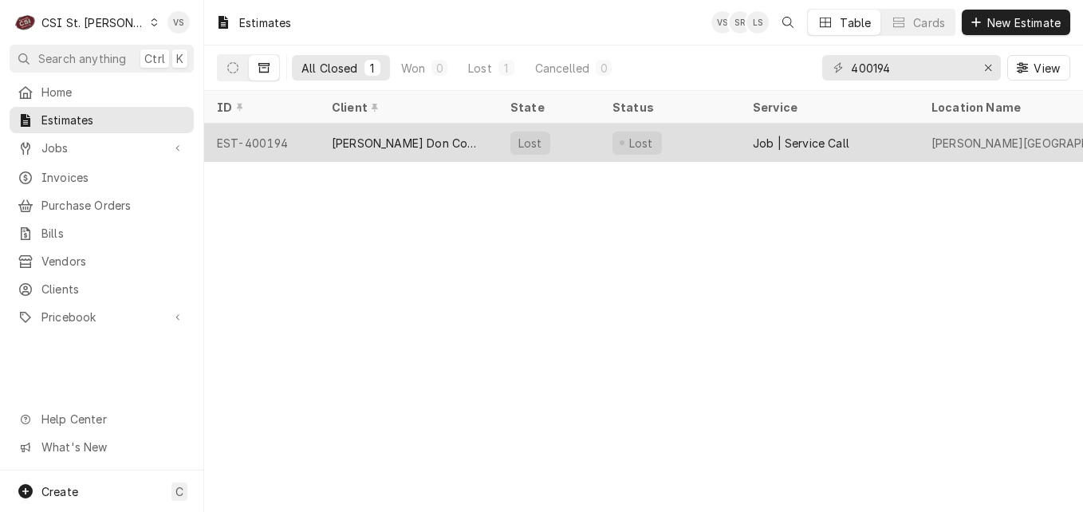
click at [455, 139] on div "[PERSON_NAME] Don Company" at bounding box center [408, 143] width 179 height 38
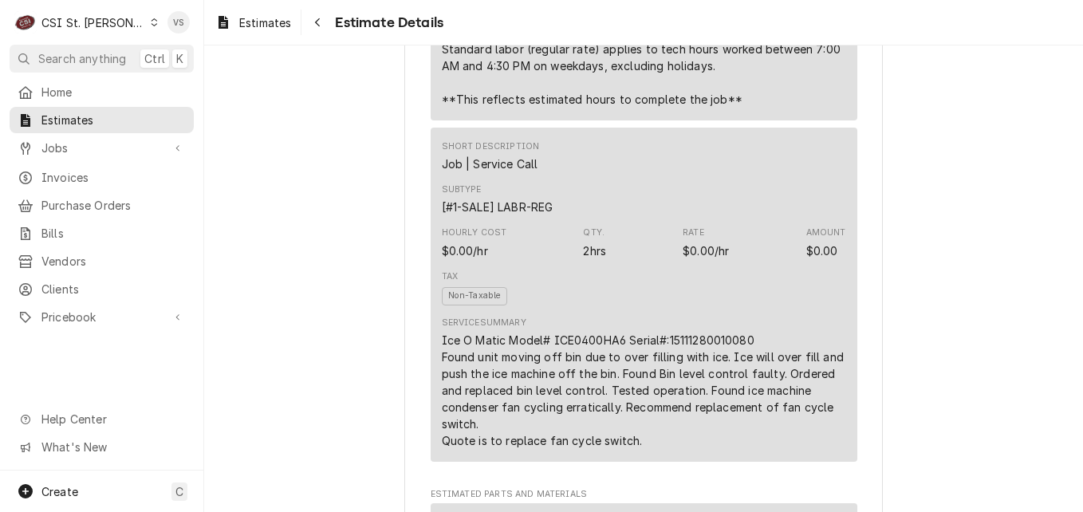
scroll to position [1435, 0]
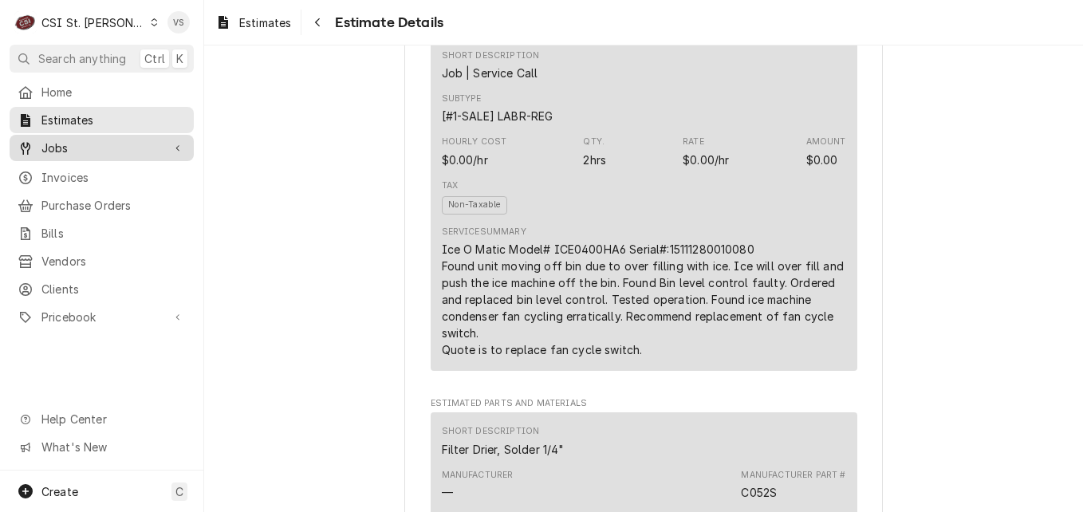
click at [49, 150] on span "Jobs" at bounding box center [101, 148] width 120 height 17
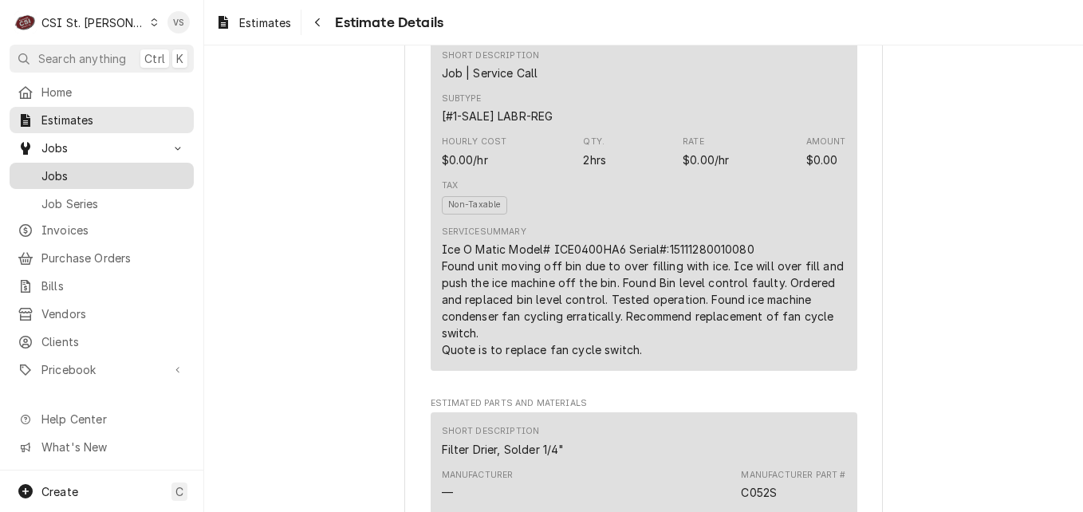
click at [50, 174] on span "Jobs" at bounding box center [113, 175] width 144 height 17
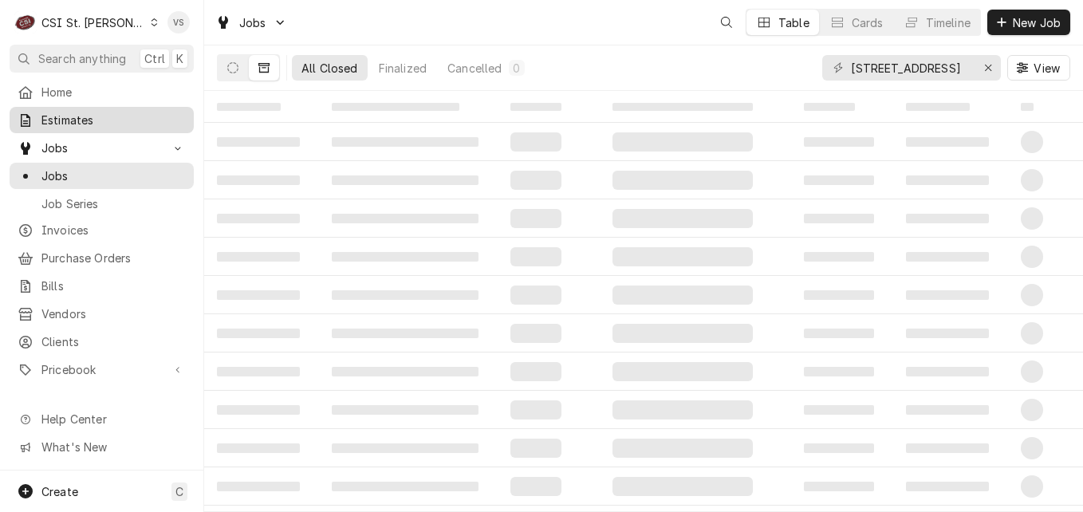
click at [95, 120] on span "Estimates" at bounding box center [113, 120] width 144 height 17
click at [81, 120] on span "Estimates" at bounding box center [113, 120] width 144 height 17
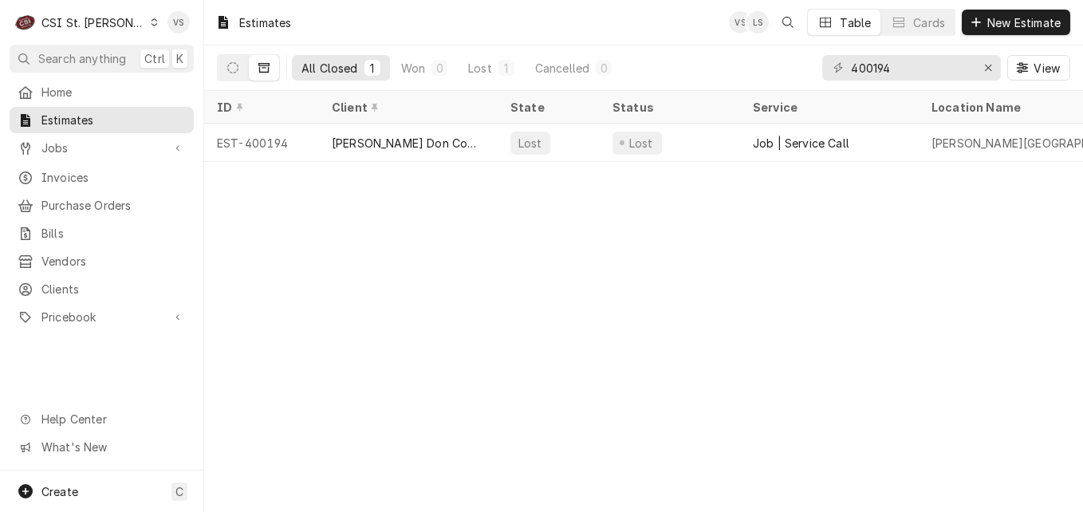
click at [924, 171] on div "Estimates VS LS Table Cards New Estimate All Closed 1 Won 0 Lost 1 Cancelled 0 …" at bounding box center [643, 256] width 878 height 512
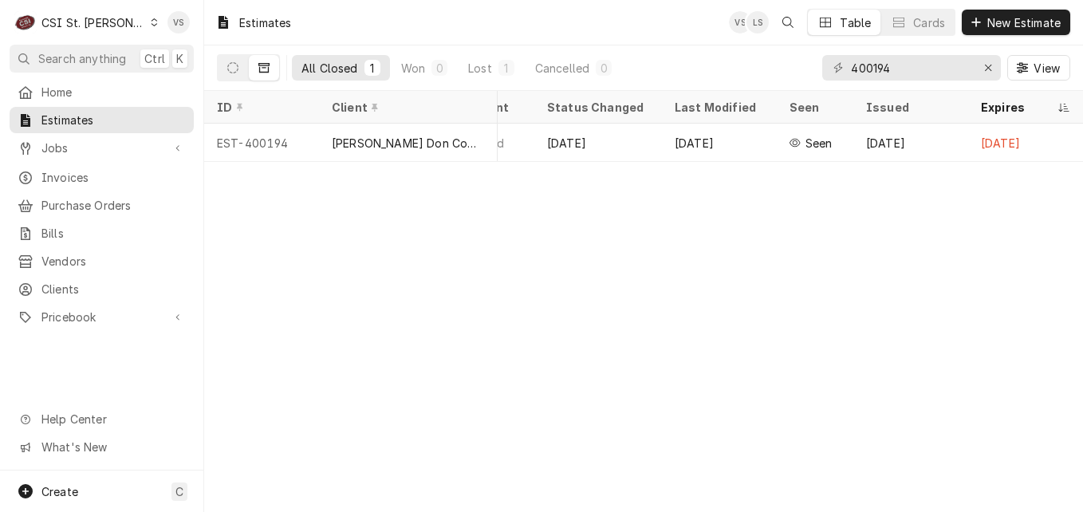
scroll to position [0, 509]
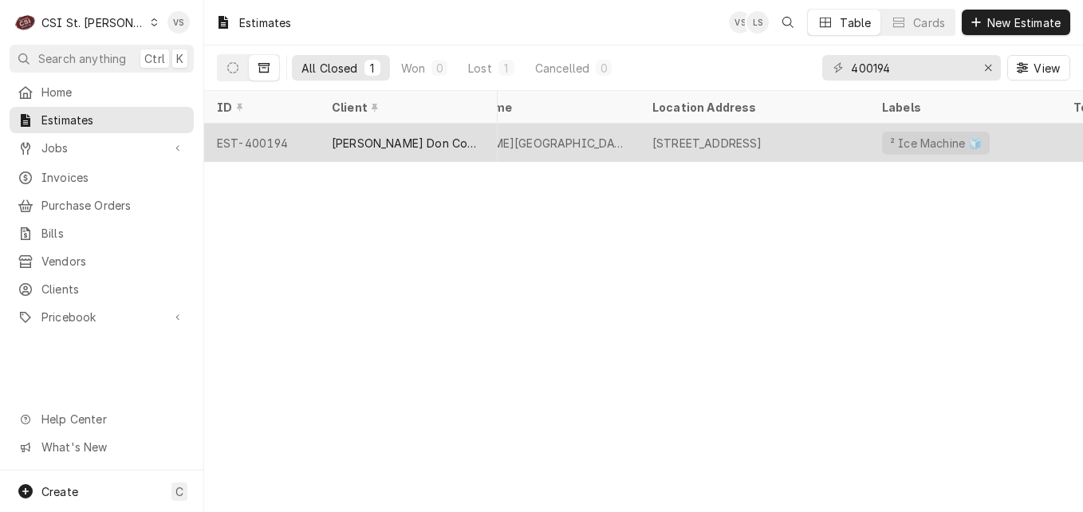
click at [288, 145] on div "EST-400194" at bounding box center [261, 143] width 115 height 38
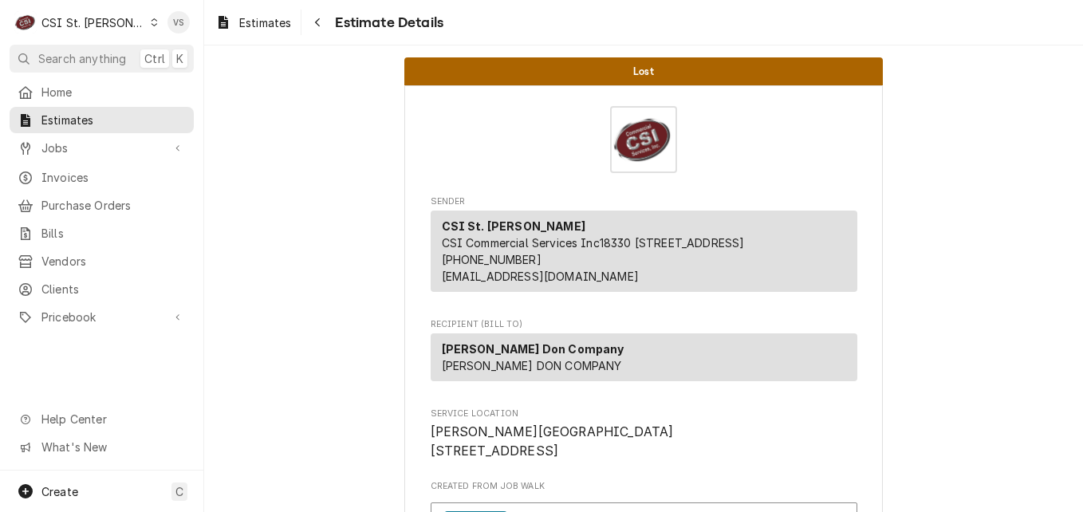
drag, startPoint x: 528, startPoint y: 466, endPoint x: 426, endPoint y: 467, distance: 102.1
click at [464, 460] on span "[PERSON_NAME][GEOGRAPHIC_DATA] [STREET_ADDRESS]" at bounding box center [643, 441] width 426 height 37
drag, startPoint x: 426, startPoint y: 467, endPoint x: 529, endPoint y: 469, distance: 103.6
click at [529, 460] on span "Francis Howell Central High School 5199 Highway N Cottleville, MO 63304" at bounding box center [643, 441] width 426 height 37
click at [61, 144] on span "Jobs" at bounding box center [101, 148] width 120 height 17
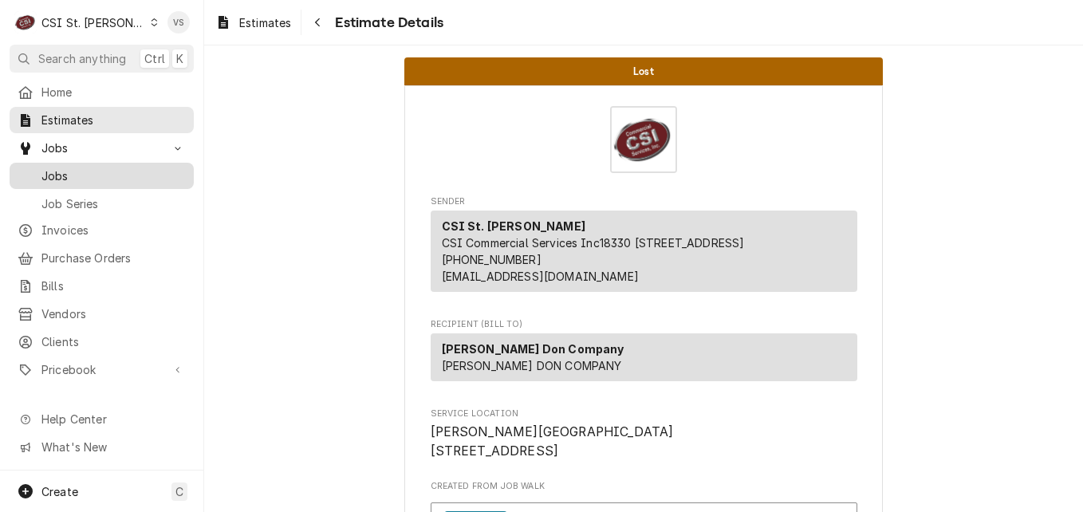
click at [65, 171] on span "Jobs" at bounding box center [113, 175] width 144 height 17
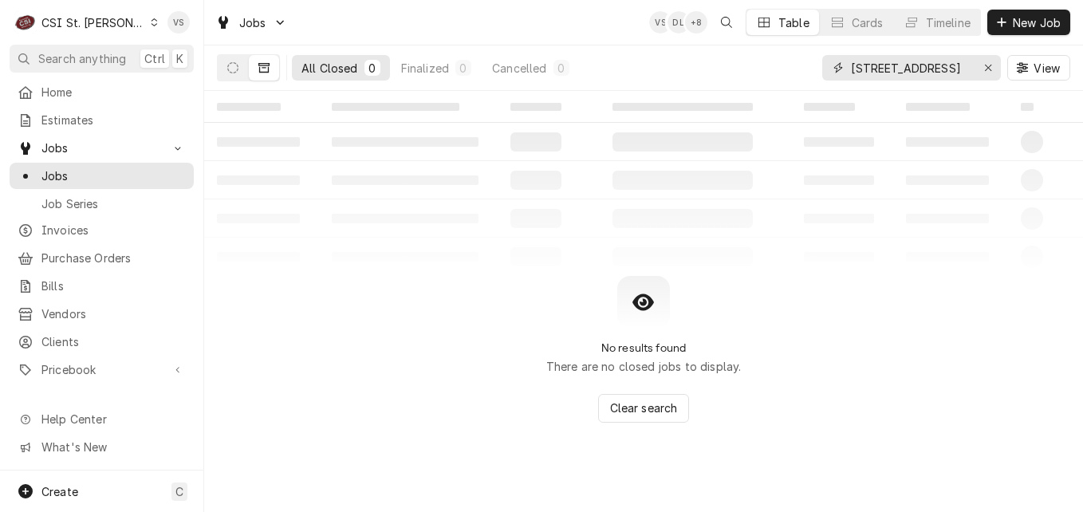
drag, startPoint x: 949, startPoint y: 66, endPoint x: 904, endPoint y: 71, distance: 45.7
click at [827, 69] on div "[STREET_ADDRESS]" at bounding box center [911, 68] width 179 height 26
paste input "[STREET_ADDRESS]"
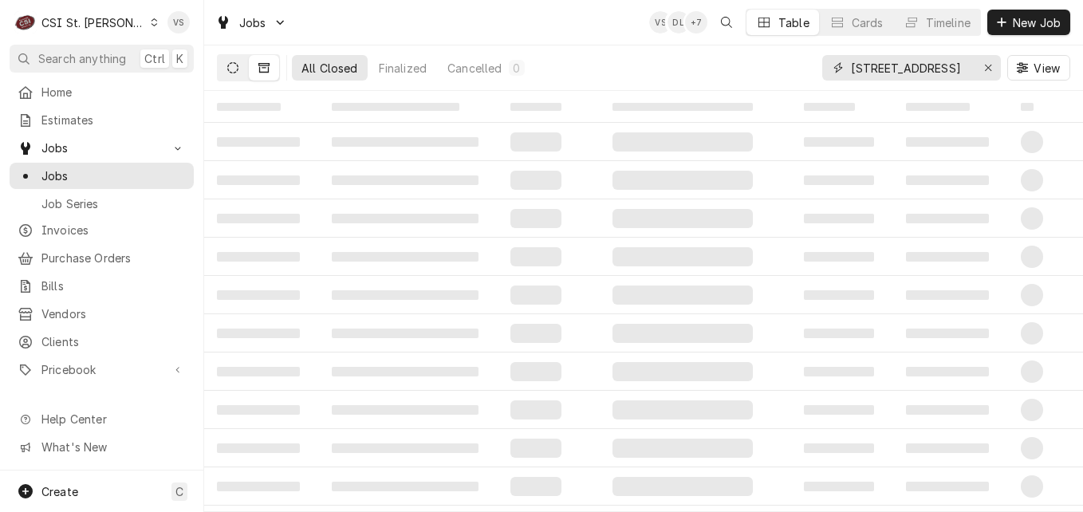
type input "[STREET_ADDRESS]"
click at [229, 74] on button "Dynamic Content Wrapper" at bounding box center [233, 68] width 30 height 26
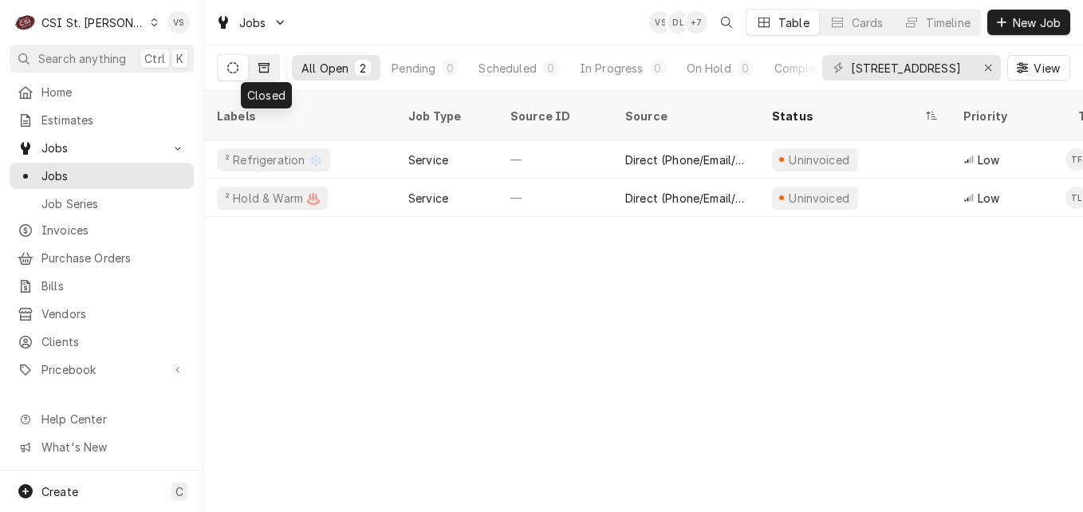
click at [267, 71] on icon "Dynamic Content Wrapper" at bounding box center [263, 67] width 11 height 11
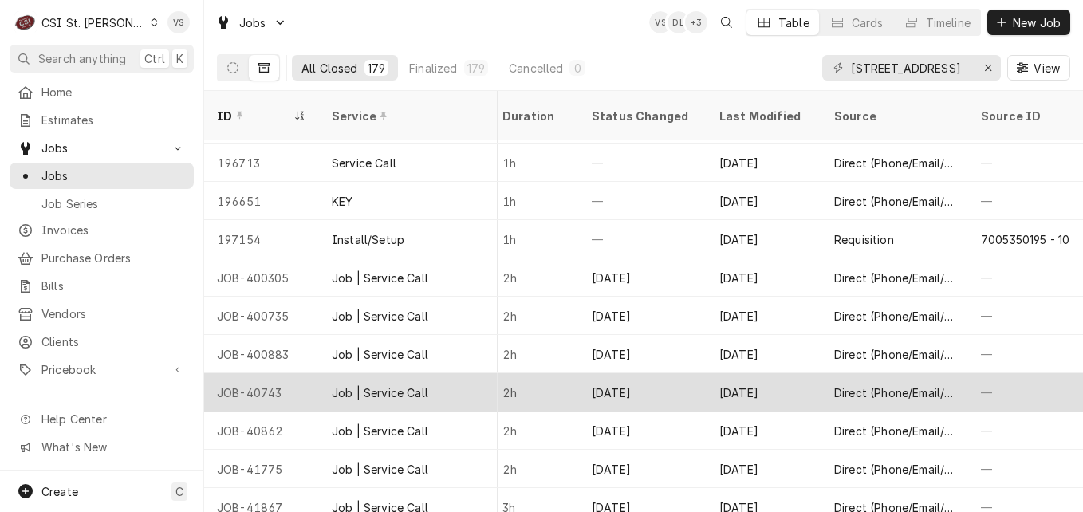
scroll to position [5782, 1516]
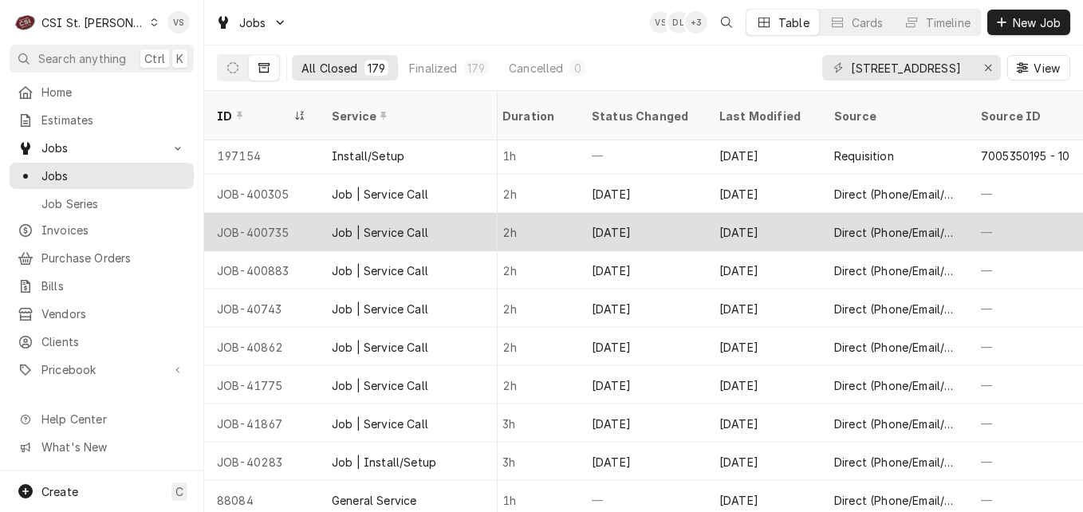
click at [472, 214] on div "Job | Service Call" at bounding box center [408, 232] width 179 height 38
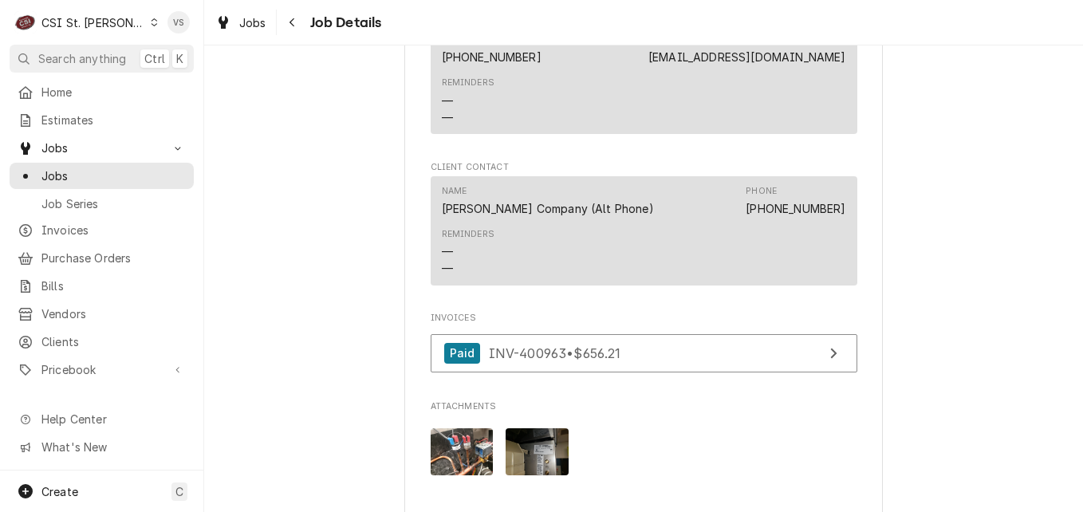
scroll to position [1029, 0]
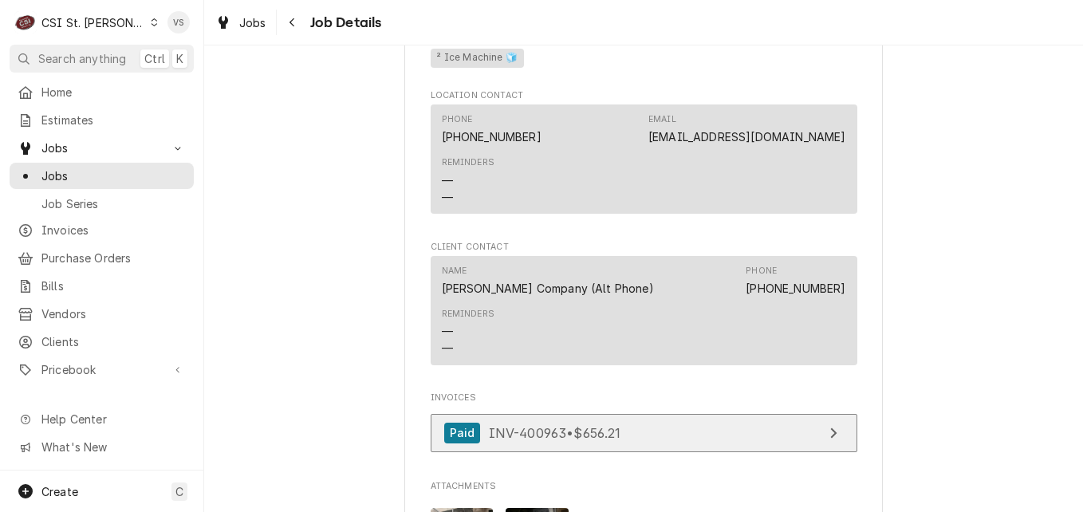
click at [518, 440] on span "INV-400963 • $656.21" at bounding box center [555, 432] width 132 height 16
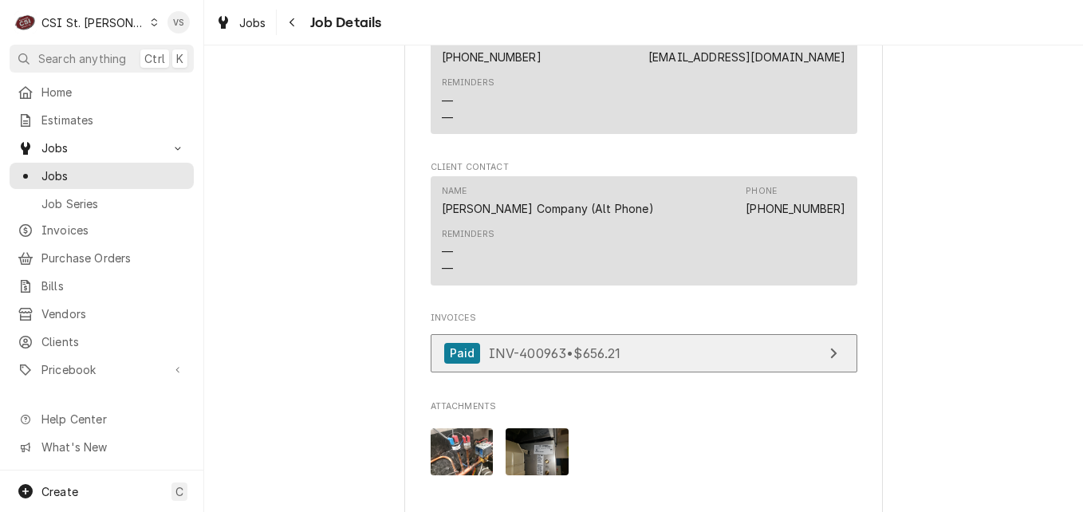
scroll to position [1189, 0]
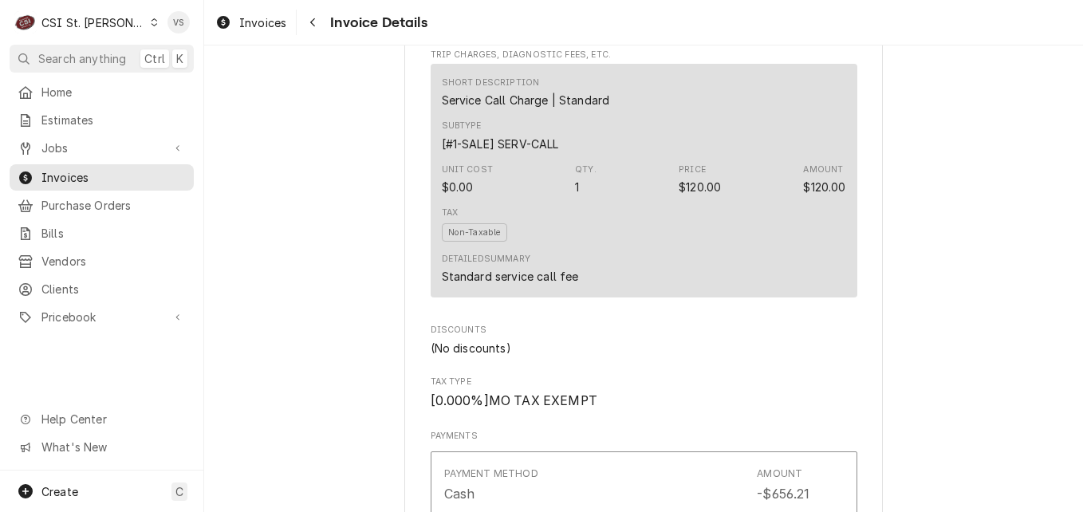
scroll to position [1674, 0]
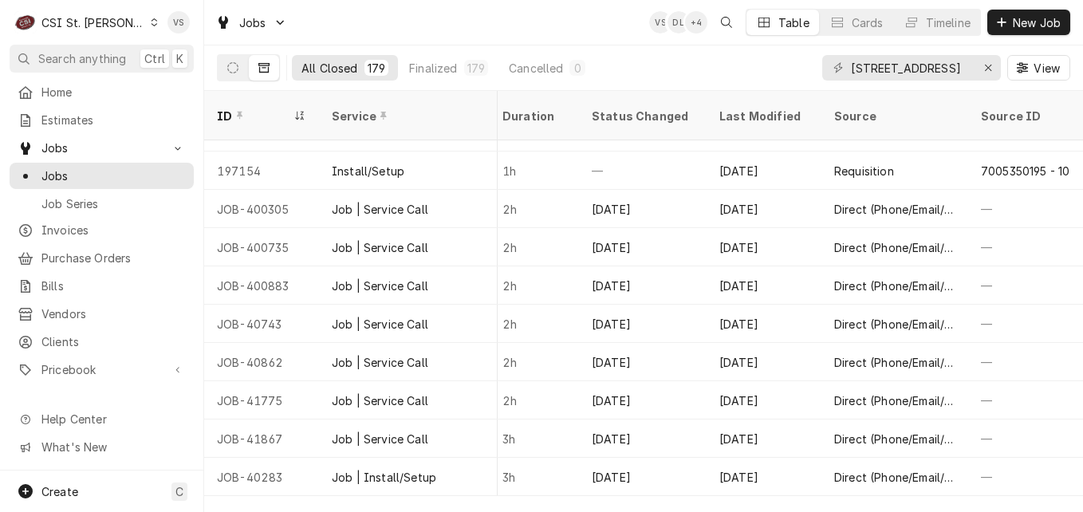
scroll to position [5782, 1516]
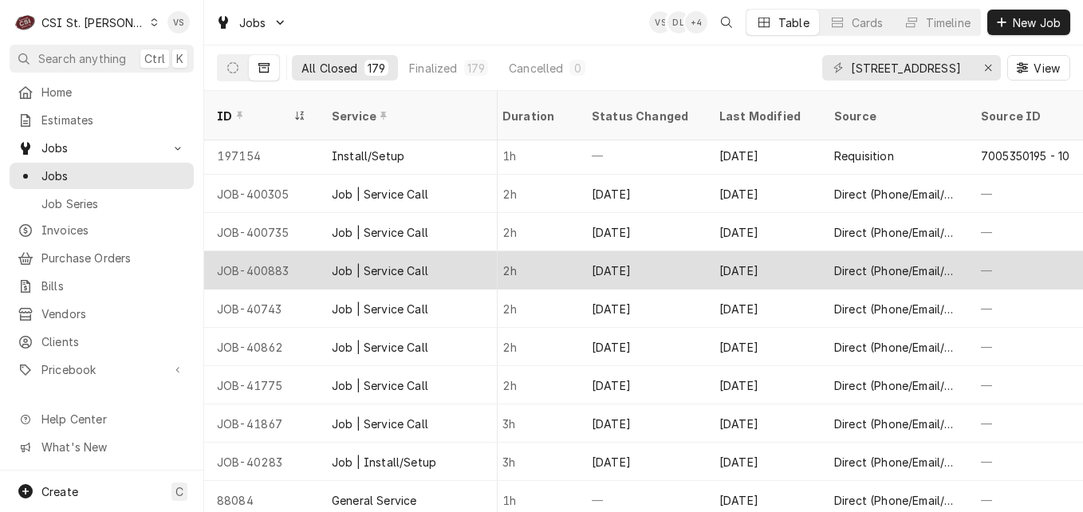
click at [566, 255] on div "2h" at bounding box center [533, 270] width 89 height 38
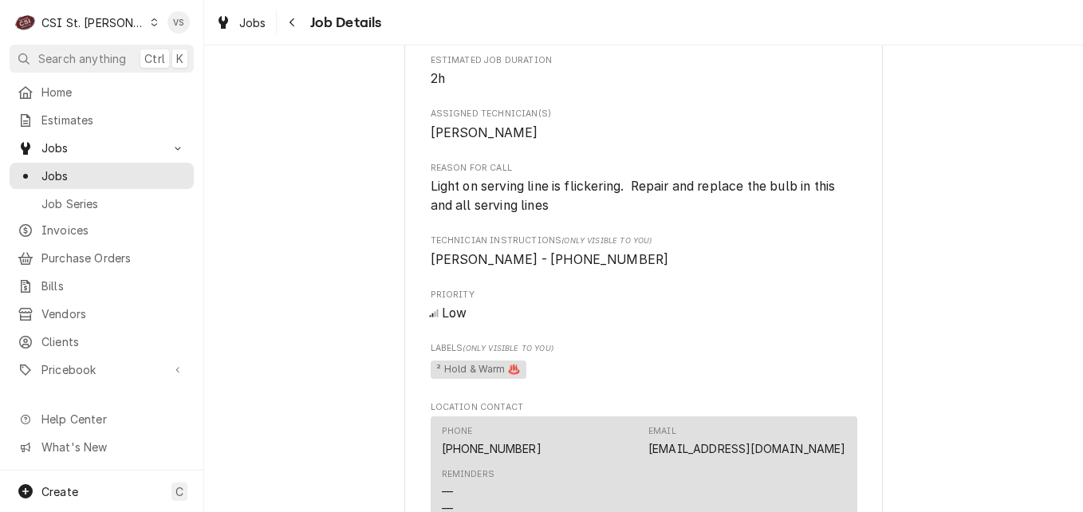
scroll to position [854, 0]
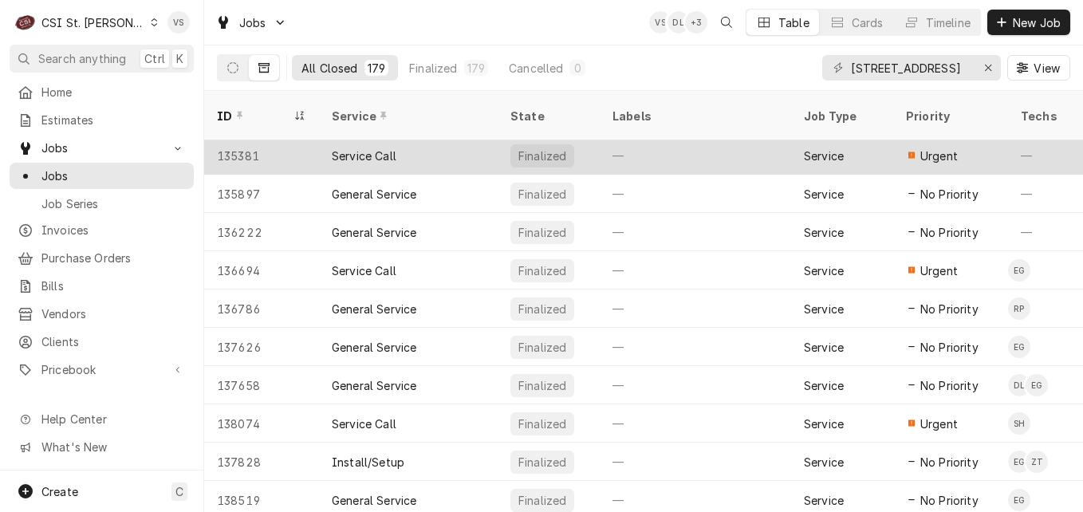
scroll to position [425, 0]
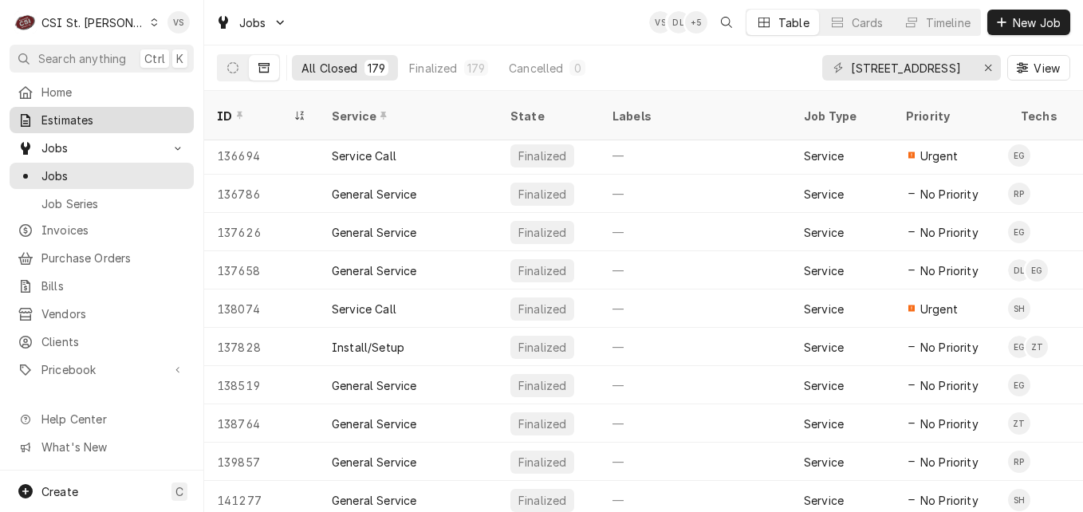
click at [75, 121] on span "Estimates" at bounding box center [113, 120] width 144 height 17
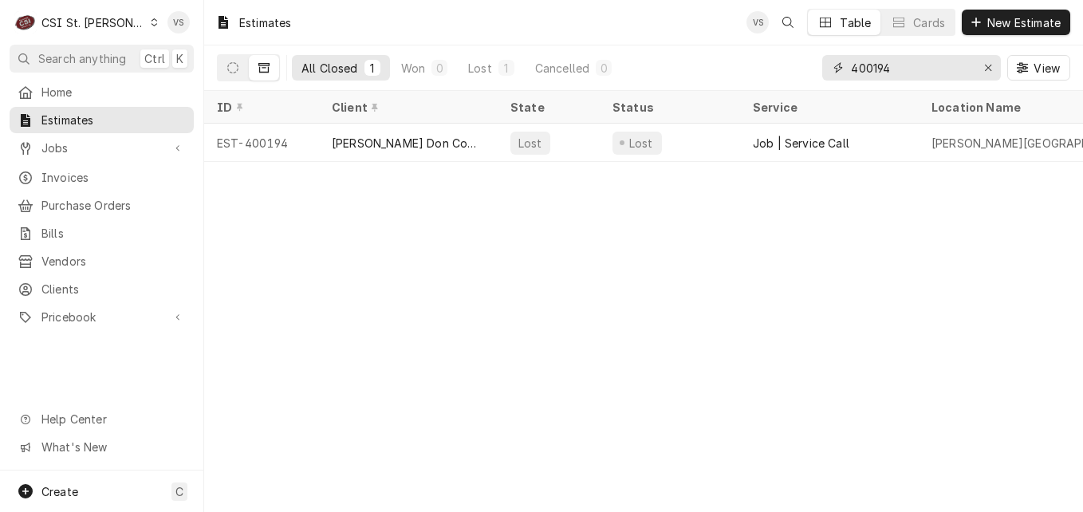
drag, startPoint x: 808, startPoint y: 66, endPoint x: 859, endPoint y: 78, distance: 52.4
click at [804, 66] on div "All Closed 1 Won 0 Lost 1 Cancelled 0 400194 View" at bounding box center [643, 67] width 853 height 45
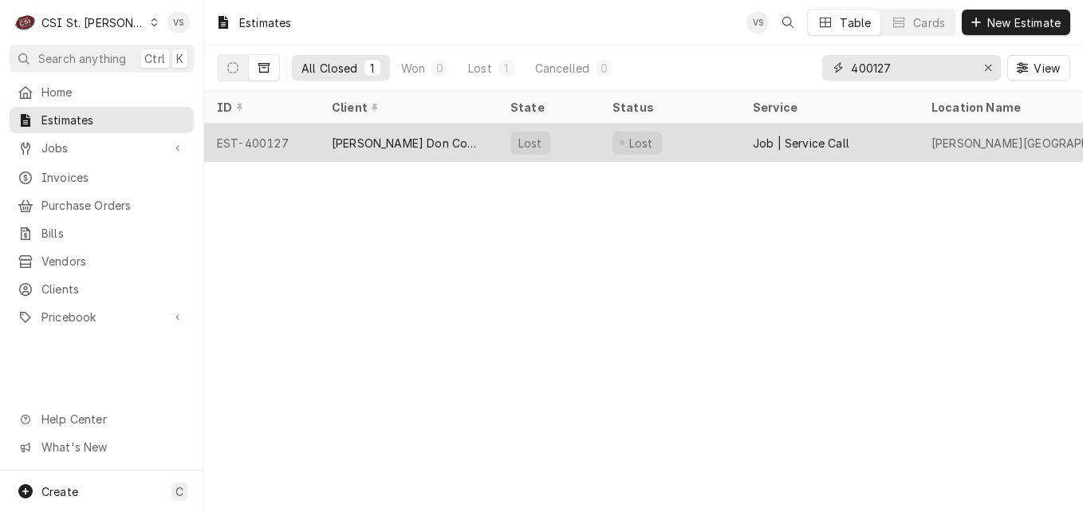
type input "400127"
click at [348, 143] on div "[PERSON_NAME] Don Company" at bounding box center [408, 143] width 153 height 17
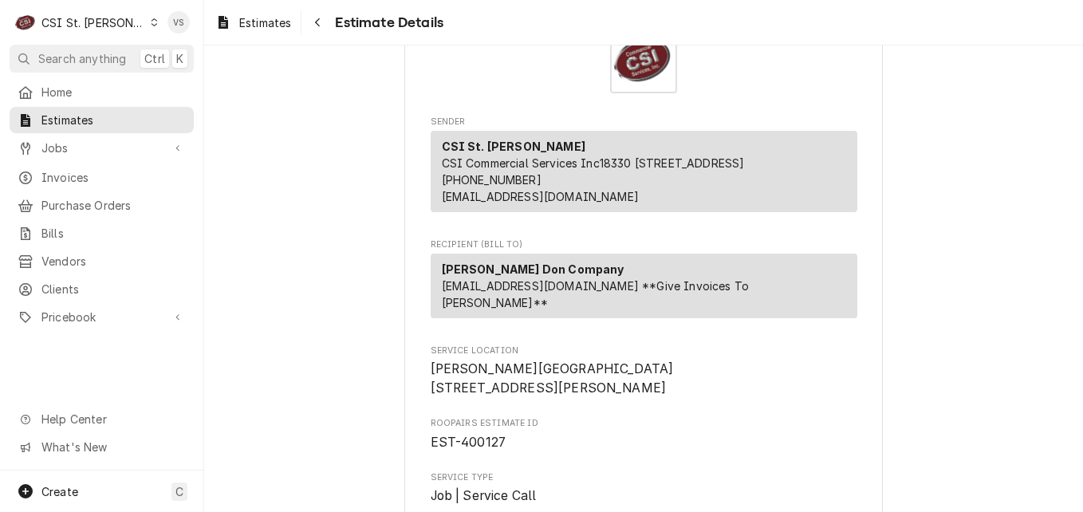
scroll to position [797, 0]
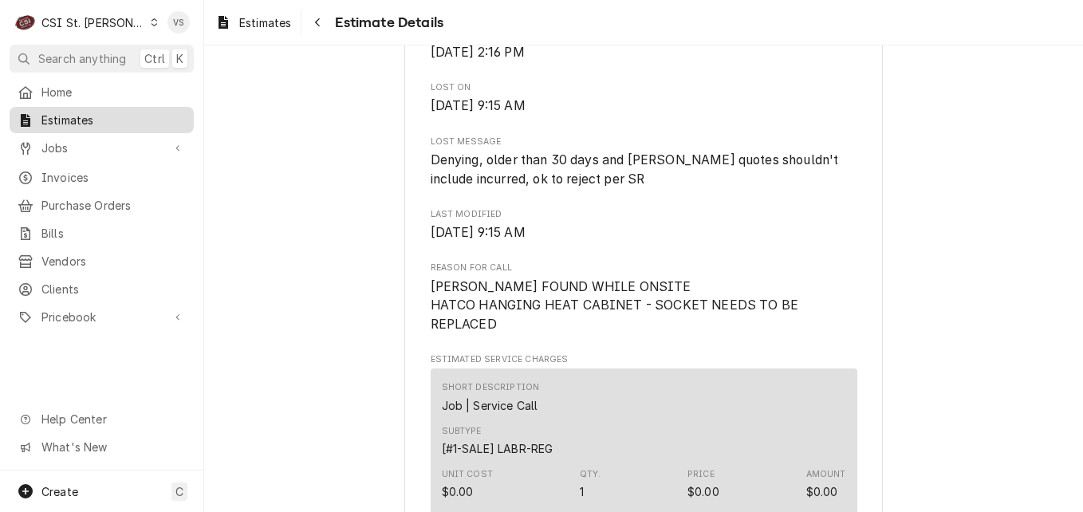
click at [69, 120] on span "Estimates" at bounding box center [113, 120] width 144 height 17
